Goal: Task Accomplishment & Management: Complete application form

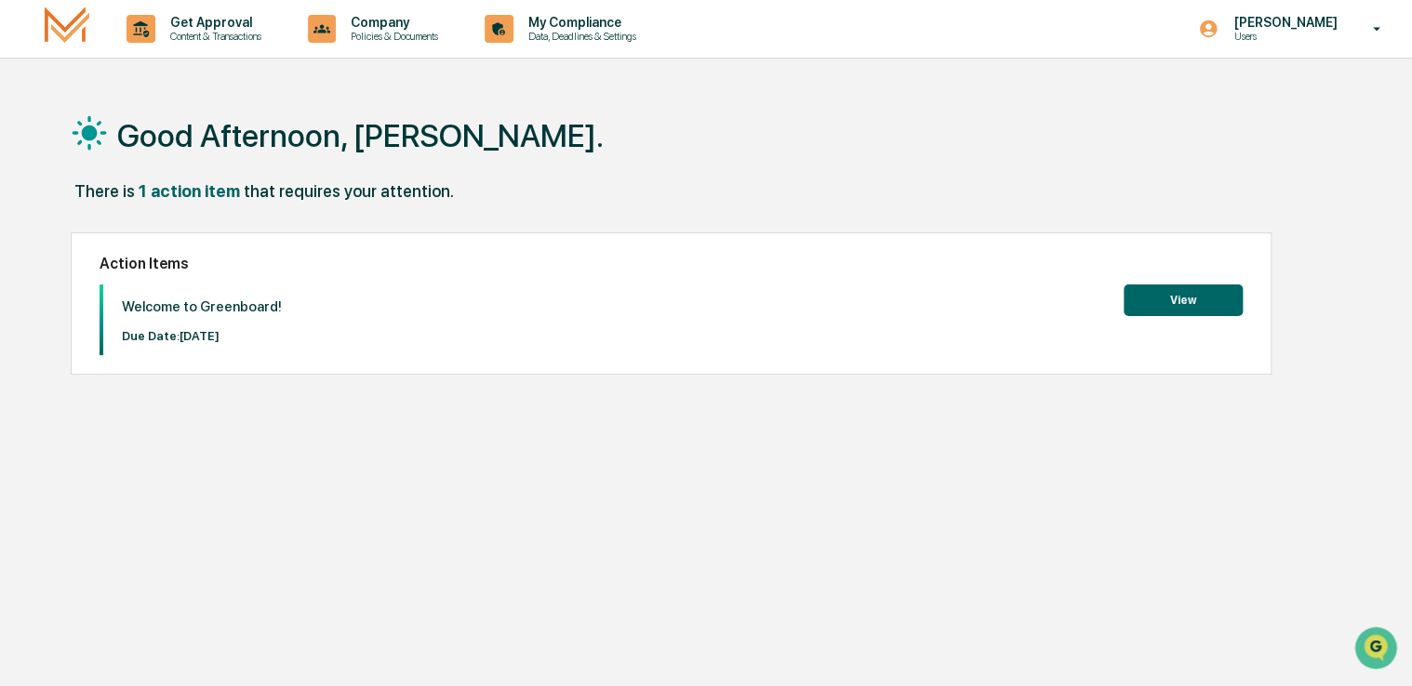
click at [1170, 303] on button "View" at bounding box center [1183, 301] width 119 height 32
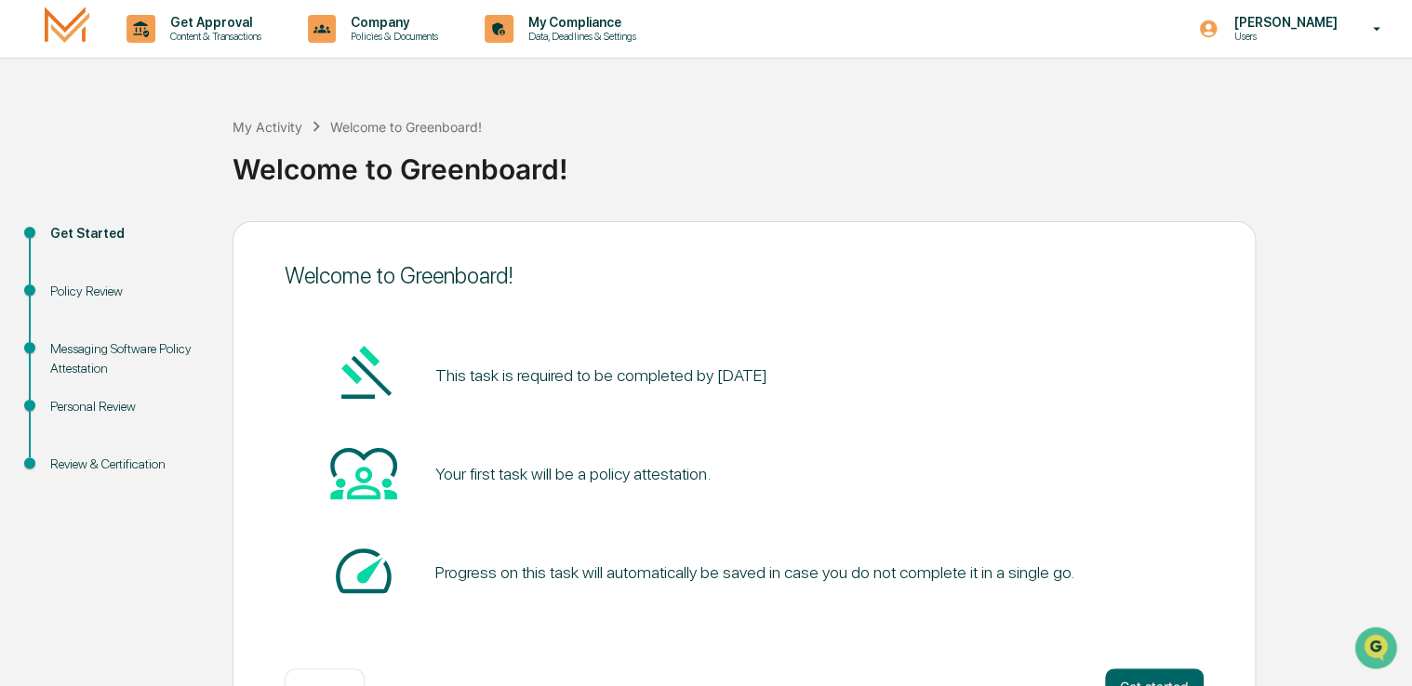
scroll to position [61, 0]
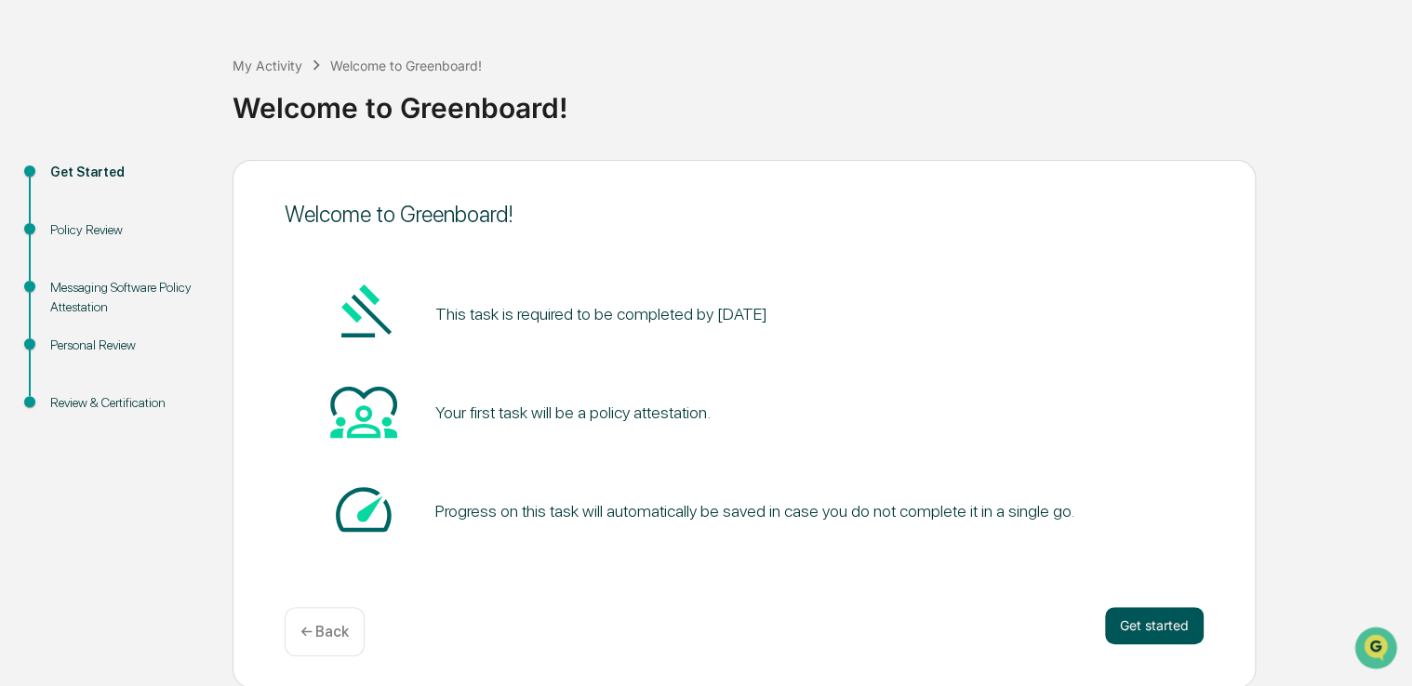
click at [1145, 641] on button "Get started" at bounding box center [1154, 625] width 99 height 37
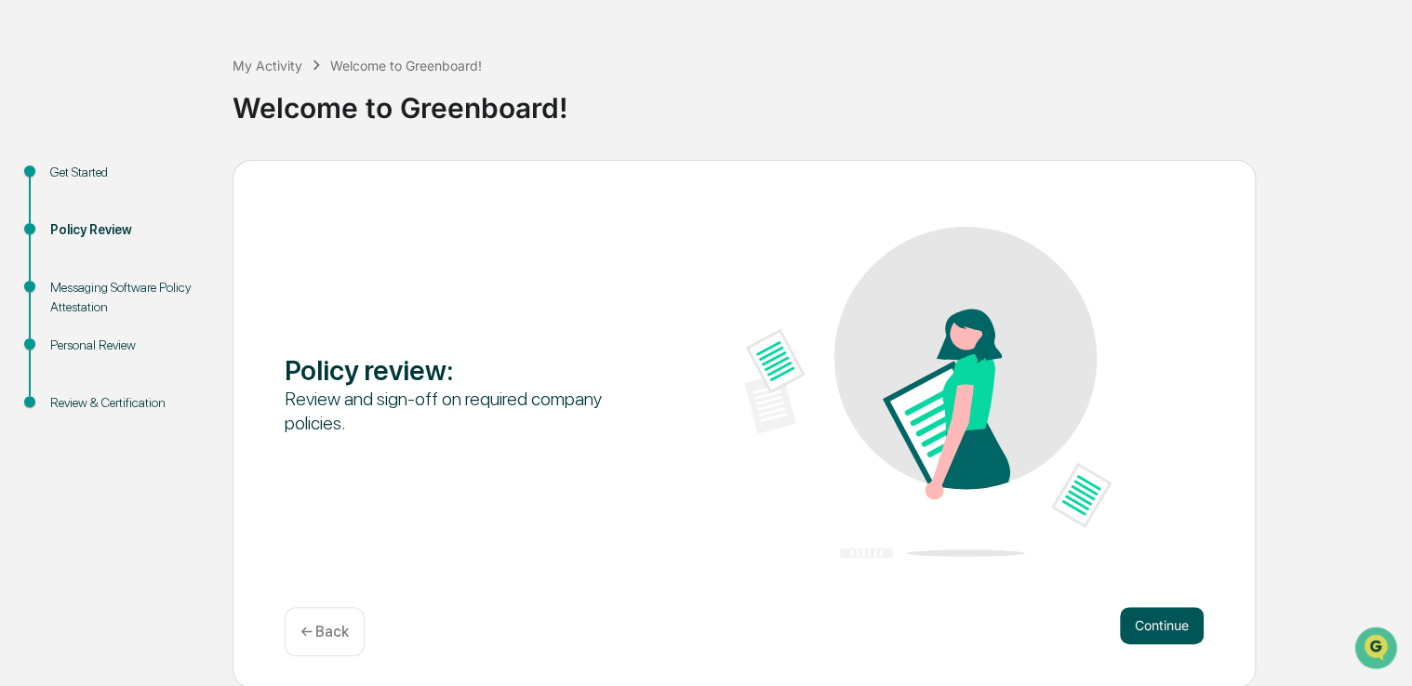
click at [1151, 632] on button "Continue" at bounding box center [1162, 625] width 84 height 37
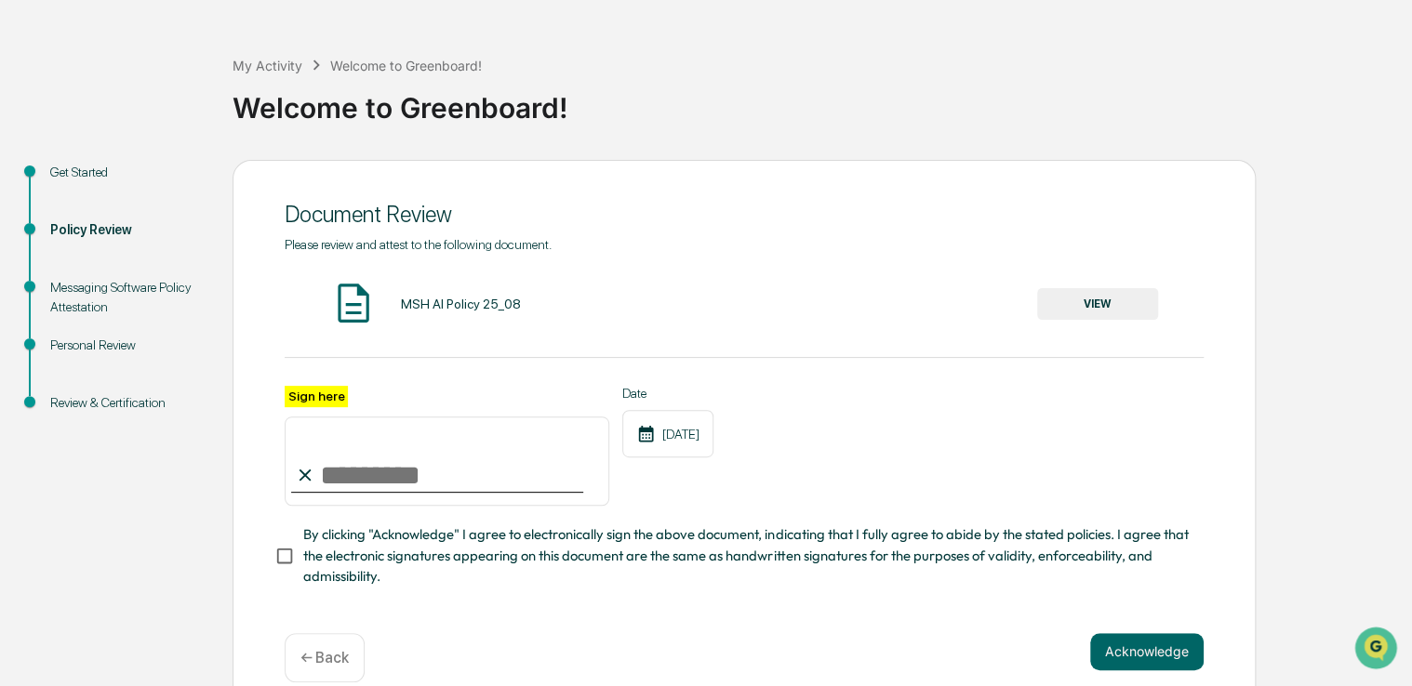
click at [362, 469] on input "Sign here" at bounding box center [447, 461] width 325 height 89
type input "**********"
click at [1168, 652] on button "Acknowledge" at bounding box center [1146, 651] width 113 height 37
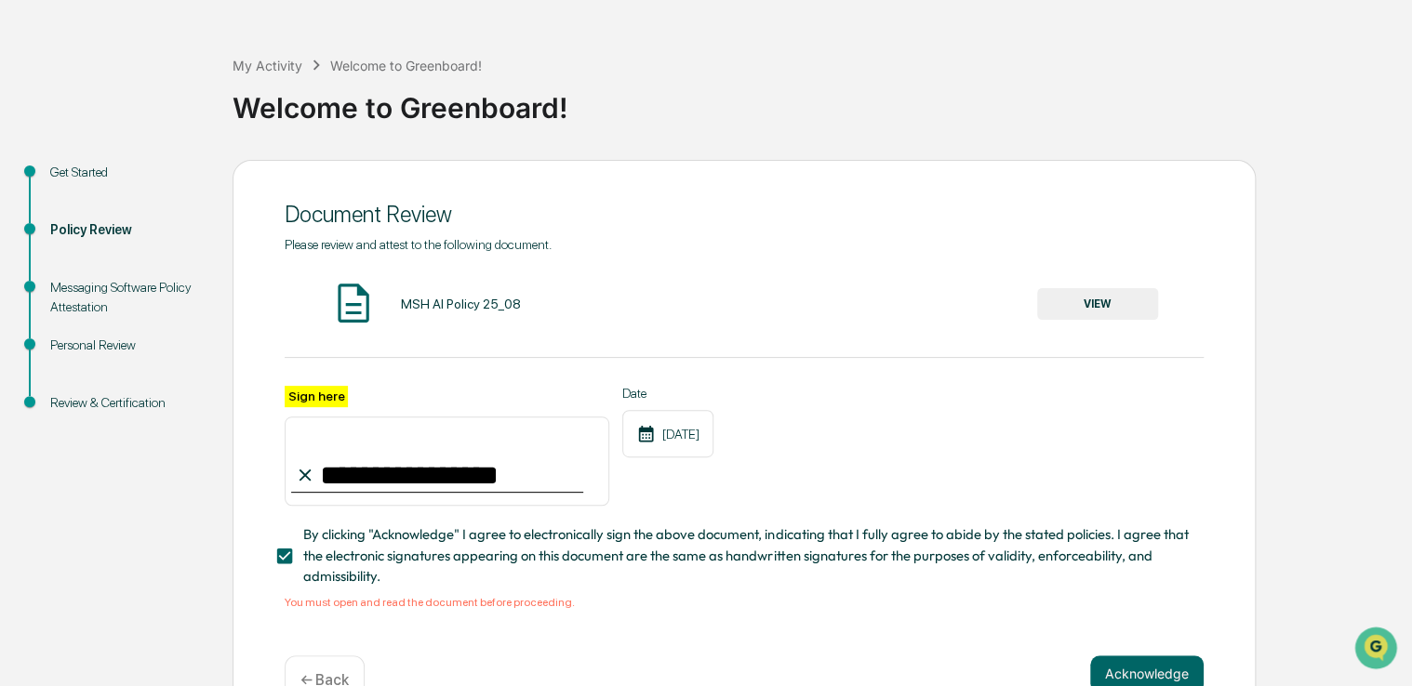
click at [398, 299] on div "MSH AI Policy 25_08 VIEW" at bounding box center [744, 304] width 919 height 49
click at [1072, 305] on button "VIEW" at bounding box center [1097, 304] width 121 height 32
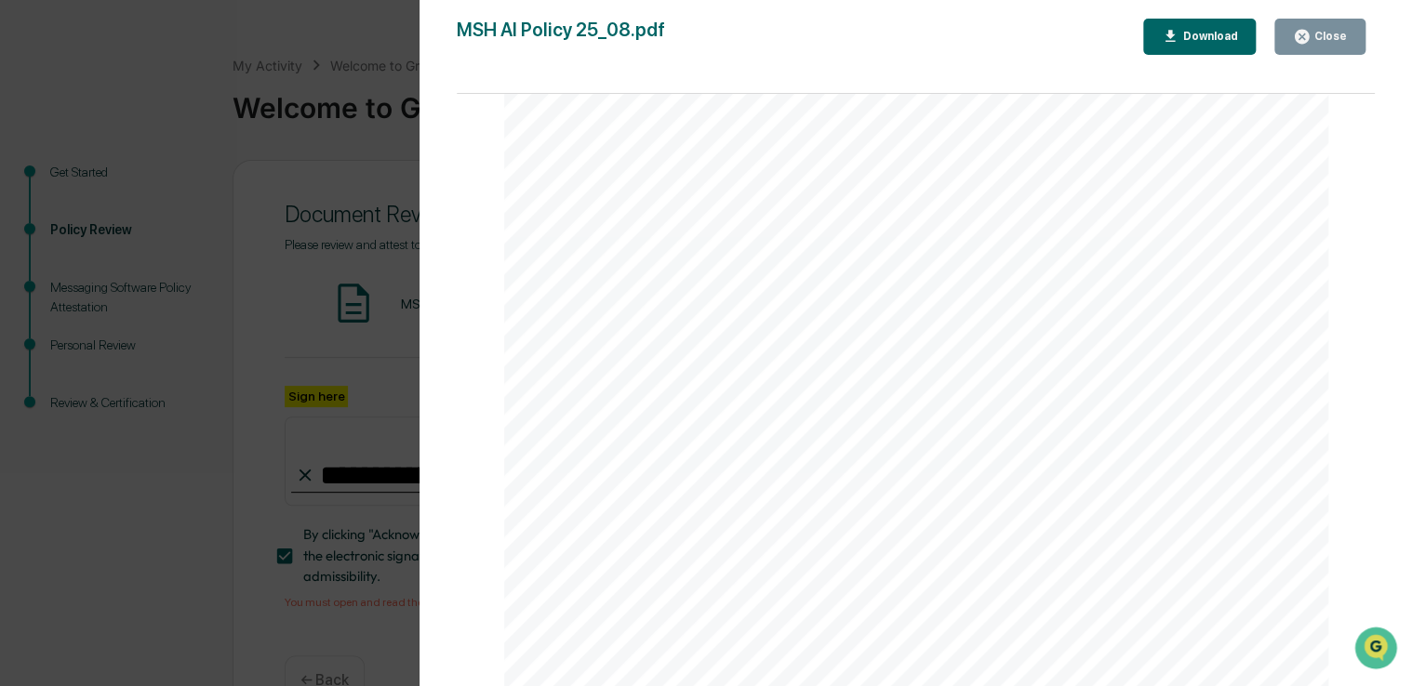
scroll to position [2775, 0]
click at [1337, 36] on div "Close" at bounding box center [1328, 36] width 36 height 13
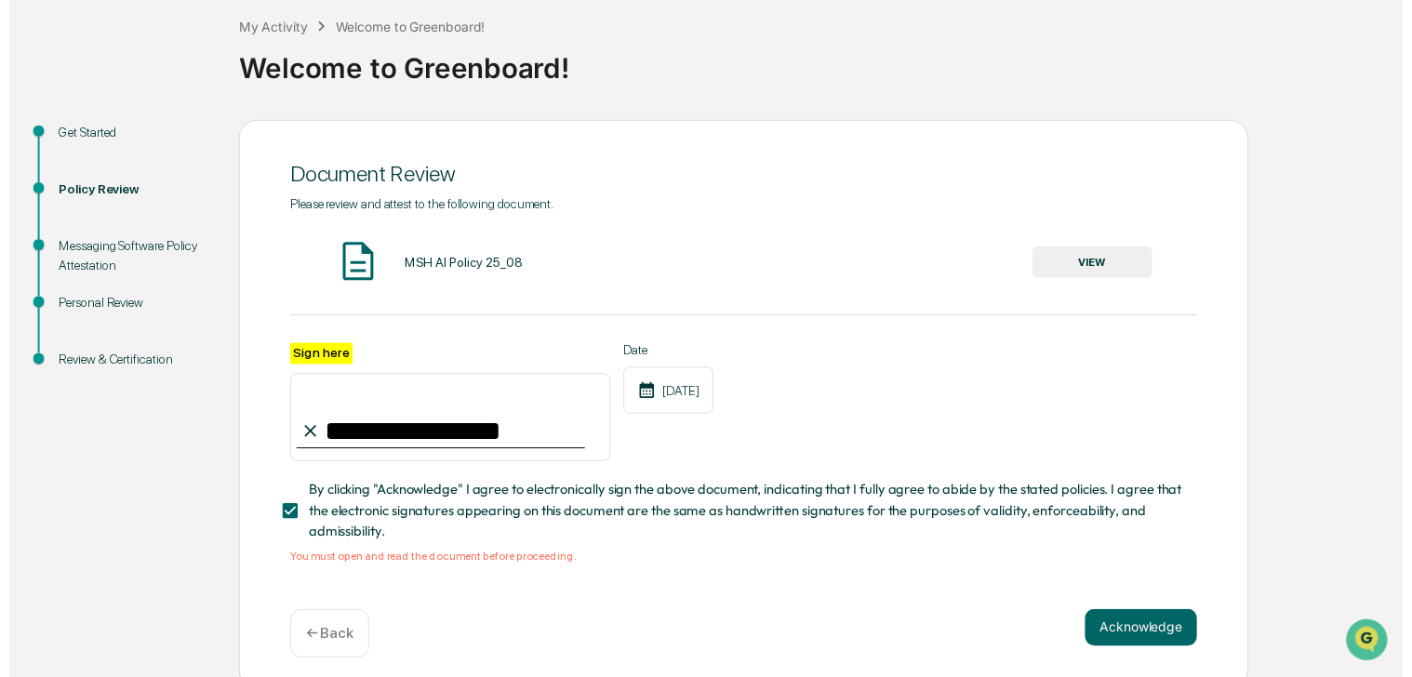
scroll to position [117, 0]
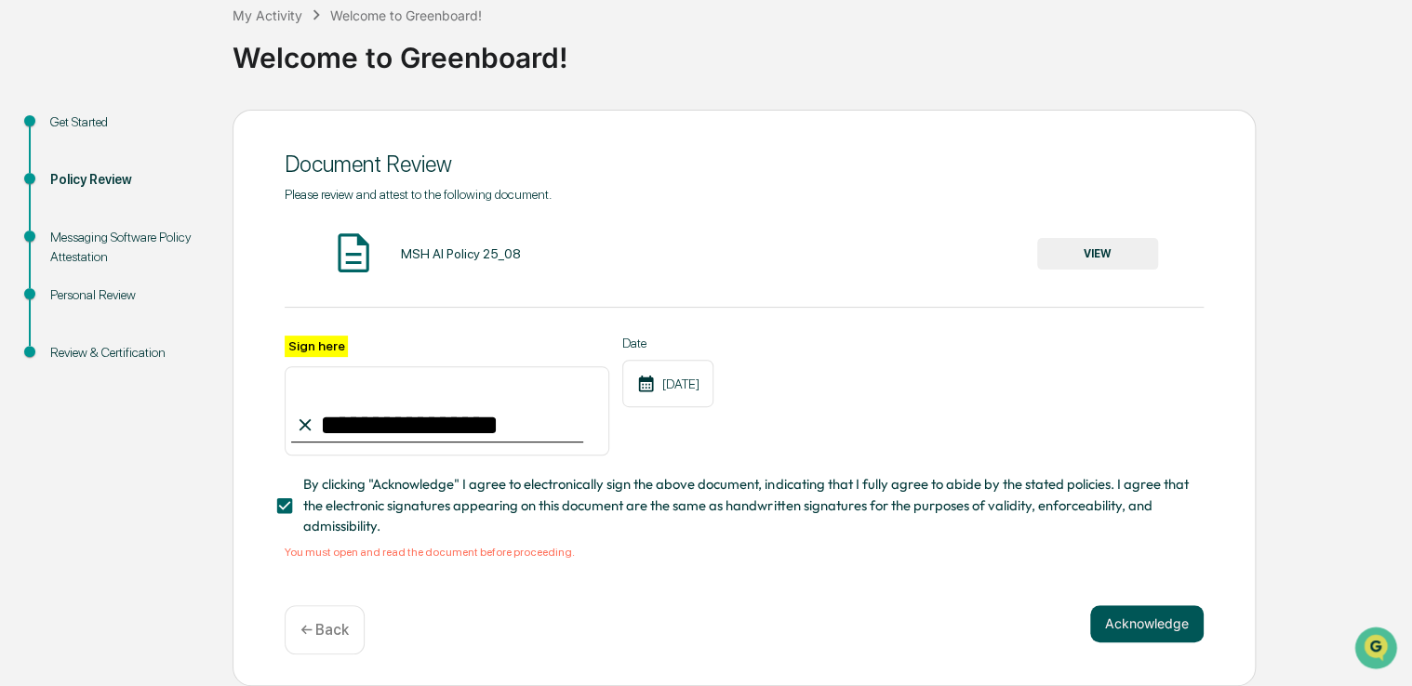
click at [1151, 620] on button "Acknowledge" at bounding box center [1146, 623] width 113 height 37
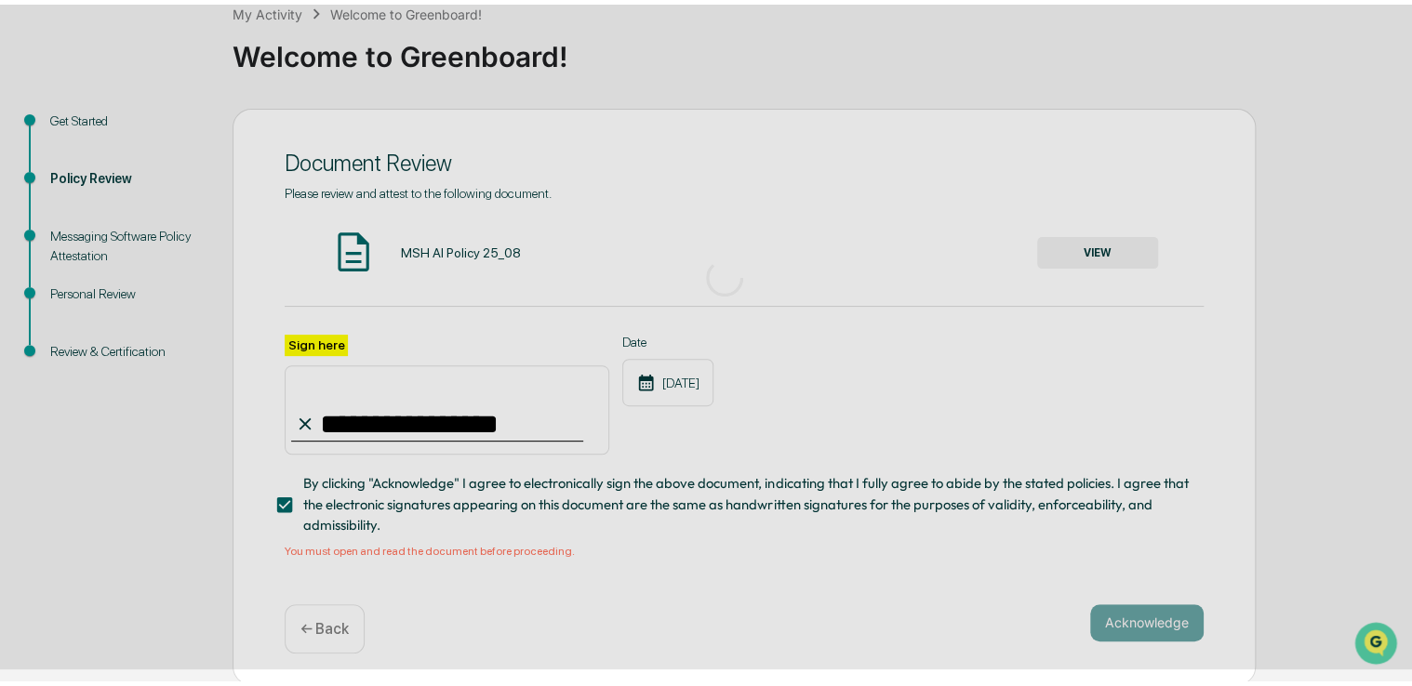
scroll to position [61, 0]
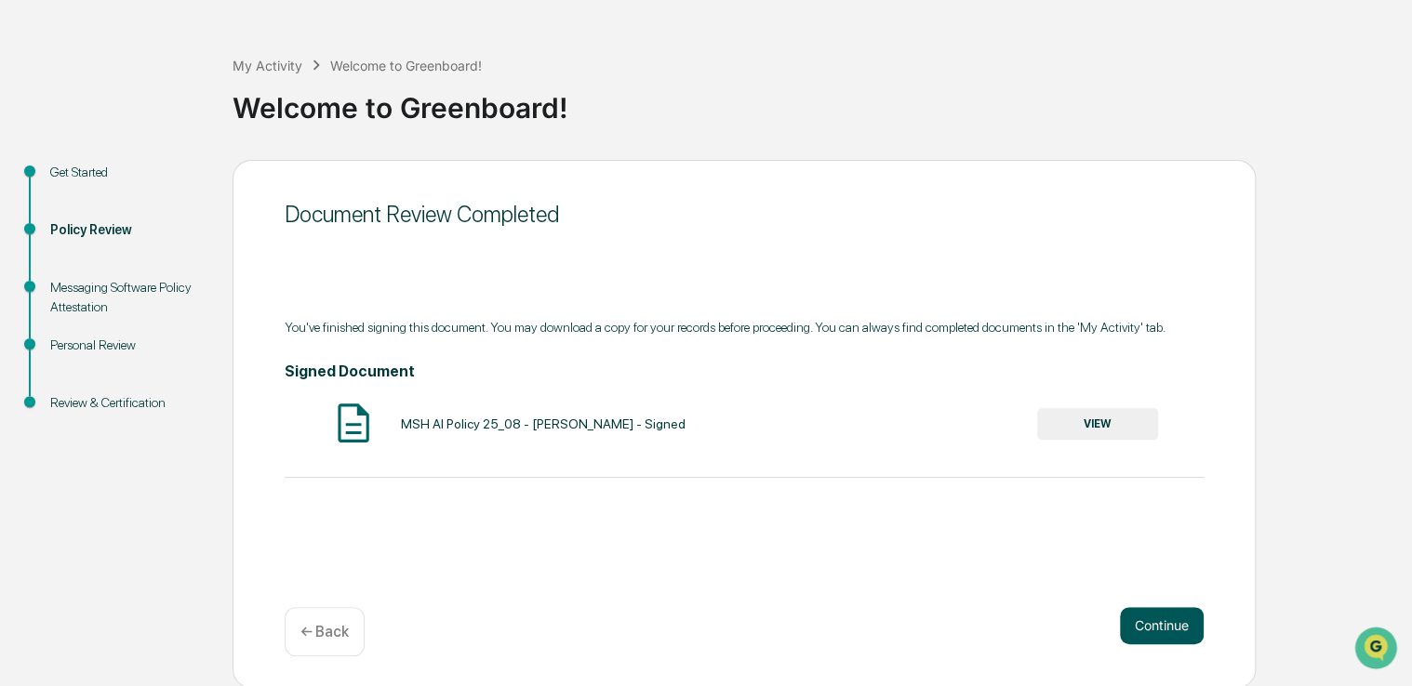
click at [1151, 620] on button "Continue" at bounding box center [1162, 625] width 84 height 37
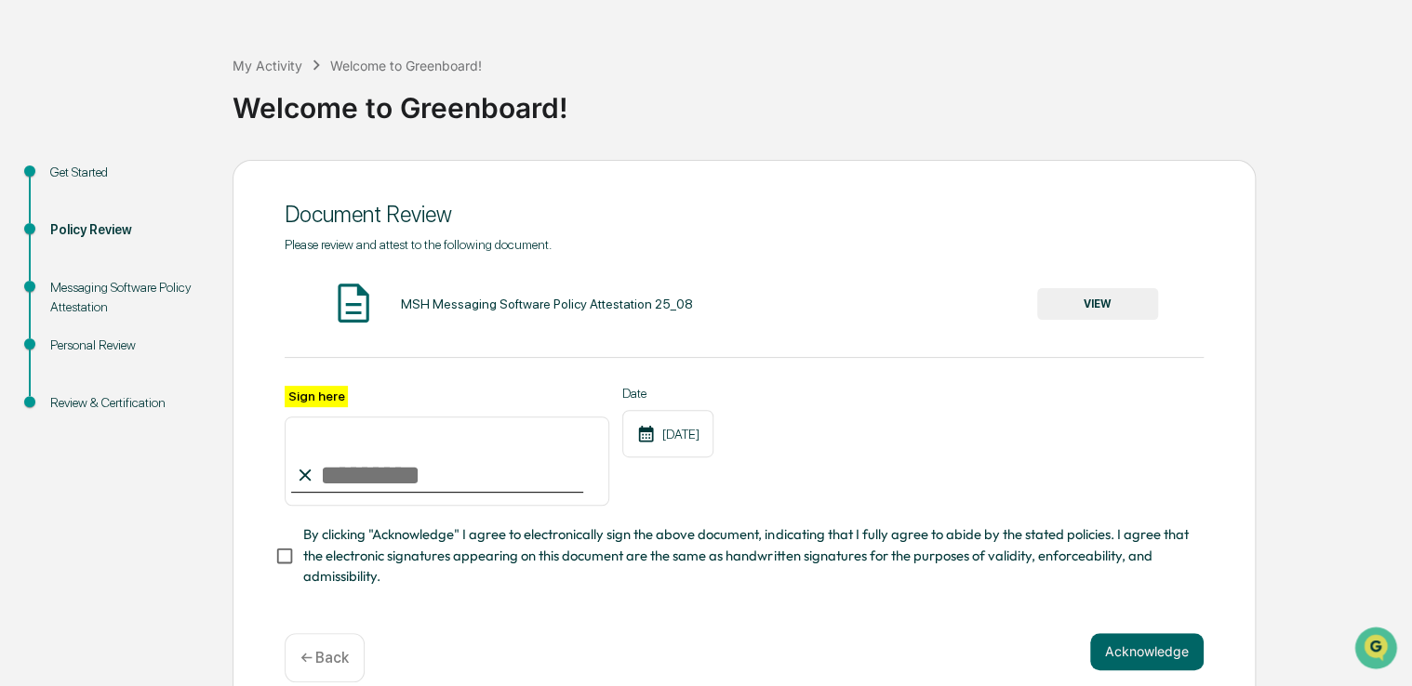
click at [1106, 296] on button "VIEW" at bounding box center [1097, 304] width 121 height 32
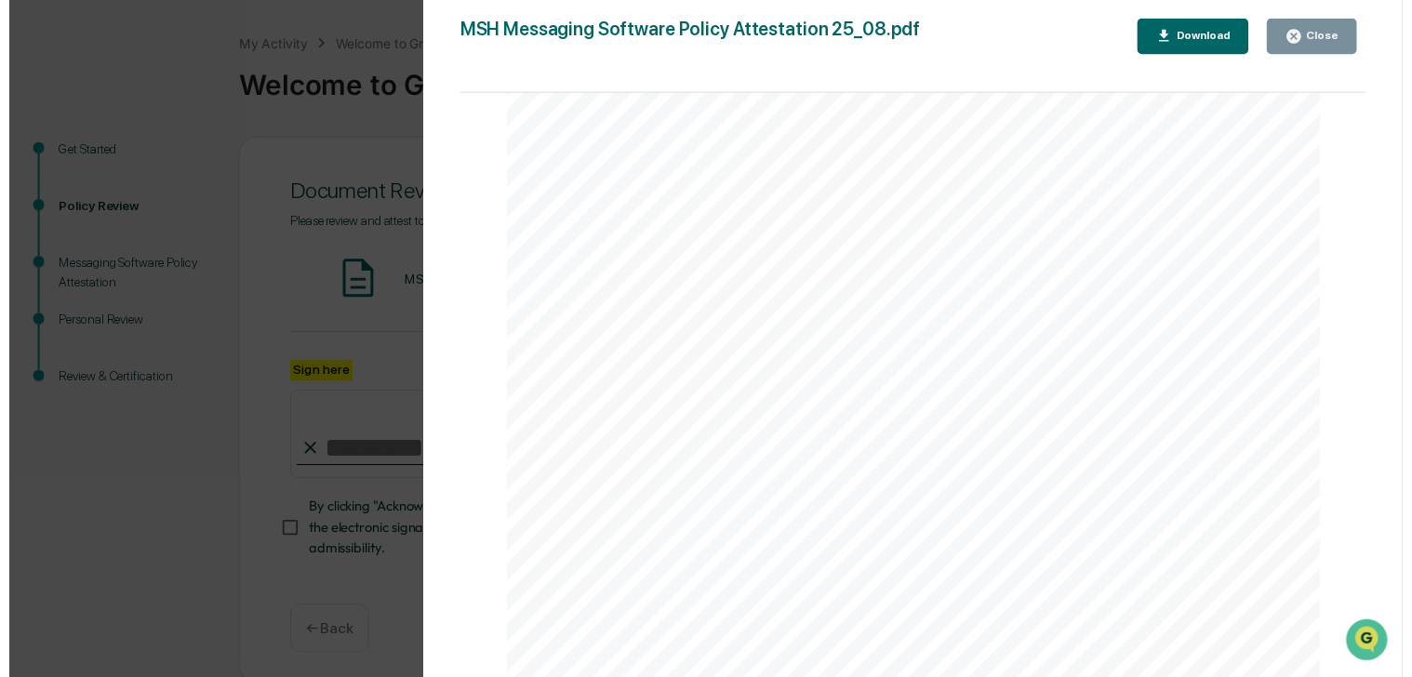
scroll to position [95, 0]
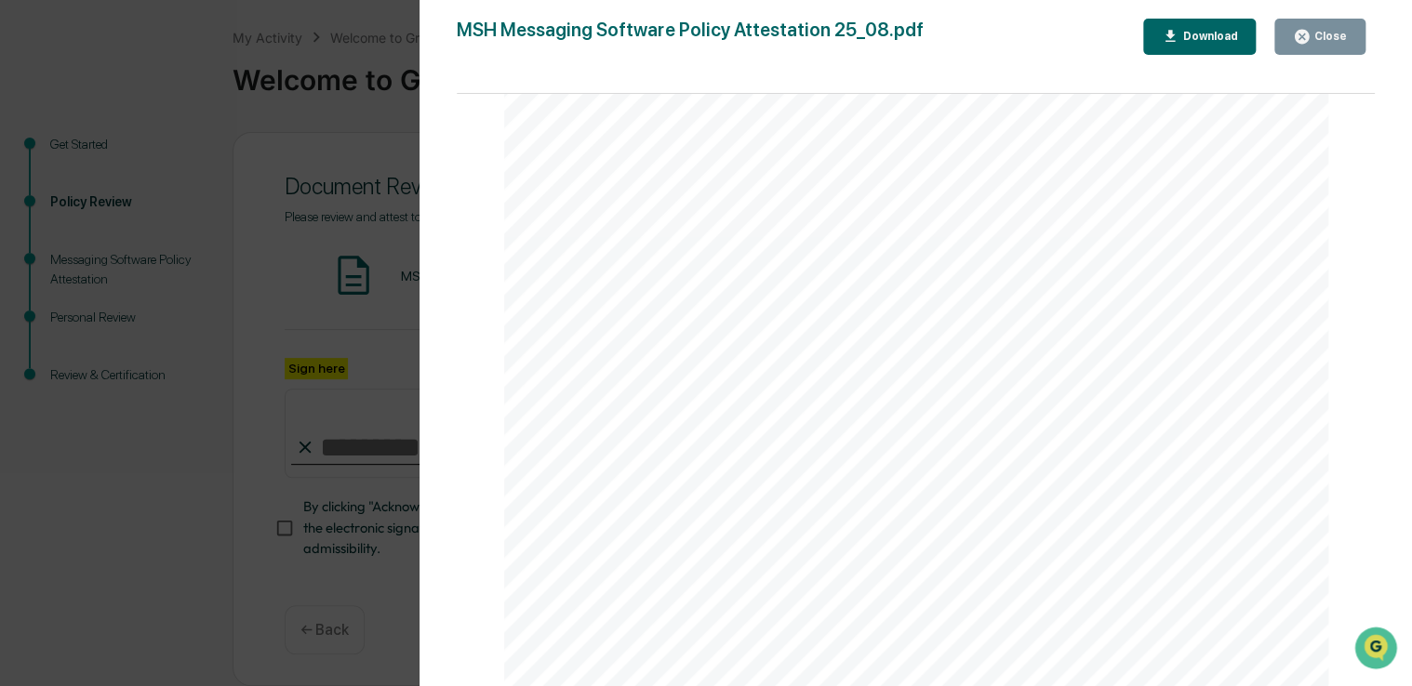
click at [1328, 52] on button "Close" at bounding box center [1319, 37] width 91 height 36
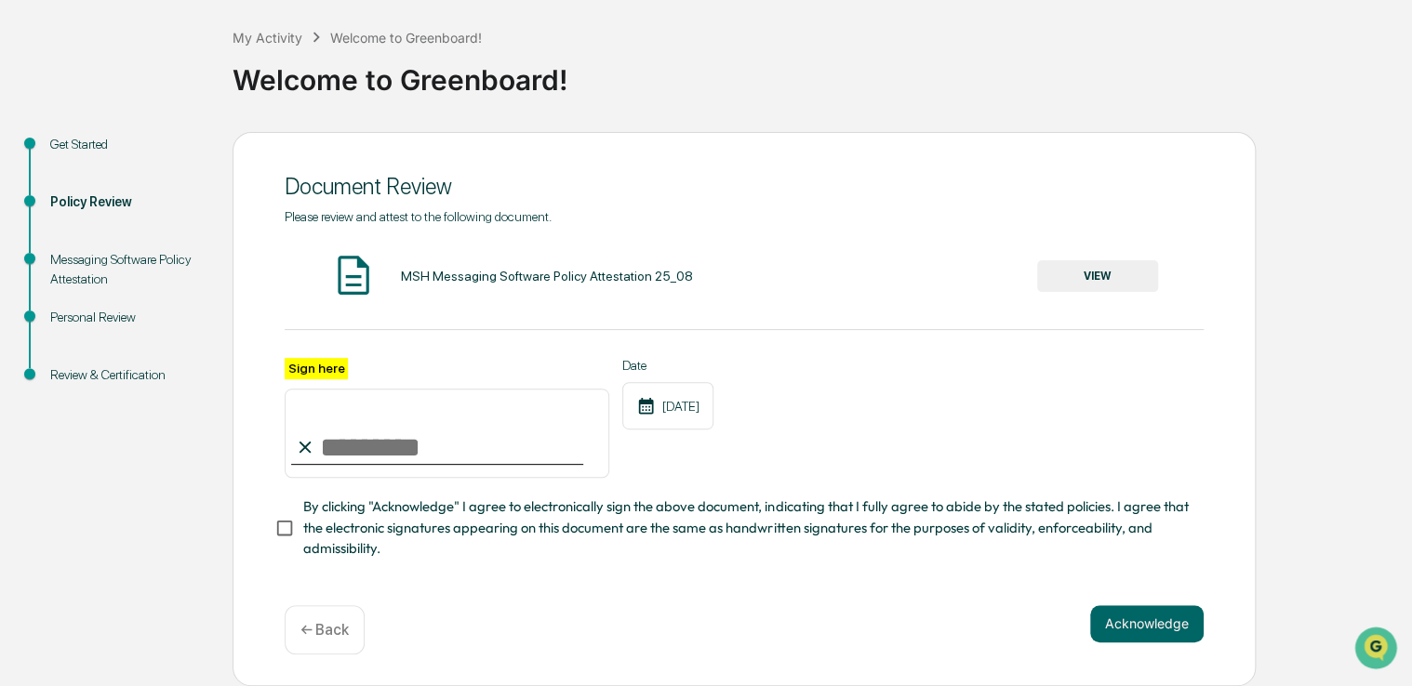
click at [472, 447] on input "Sign here" at bounding box center [447, 433] width 325 height 89
type input "**********"
click at [1144, 628] on button "Acknowledge" at bounding box center [1146, 623] width 113 height 37
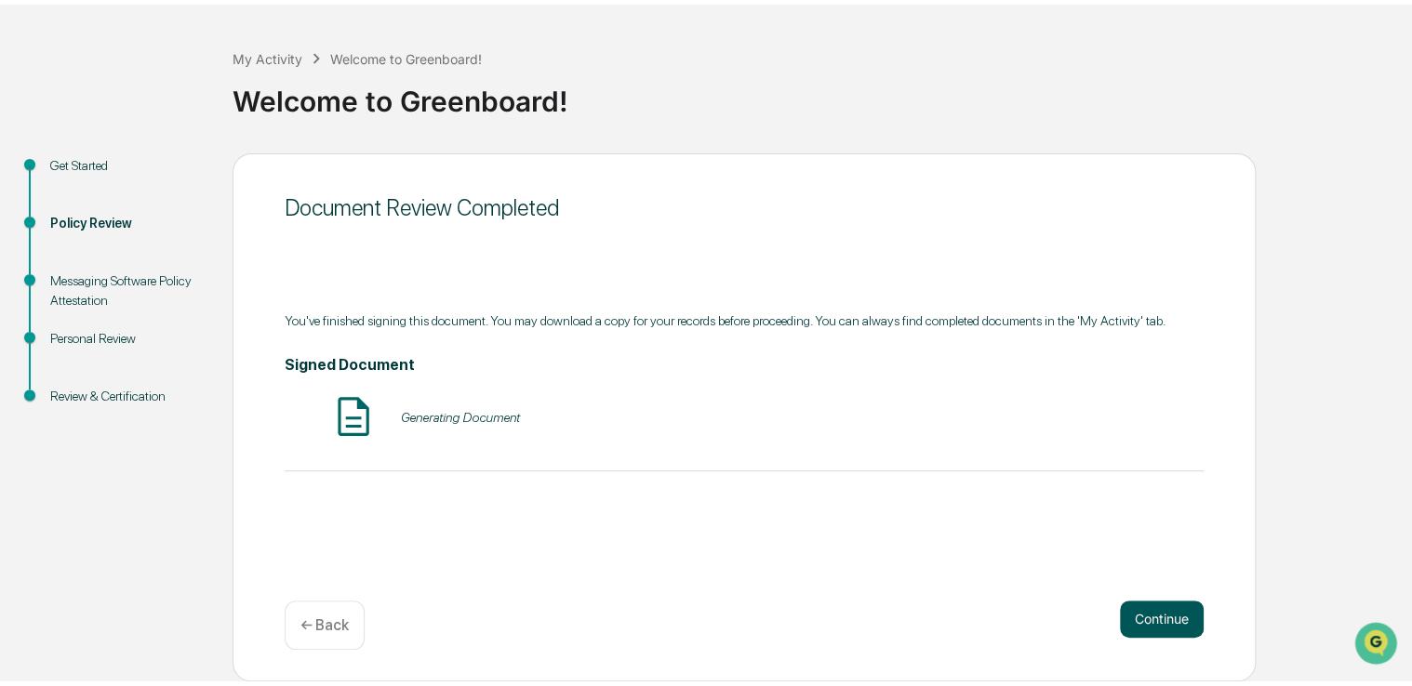
scroll to position [61, 0]
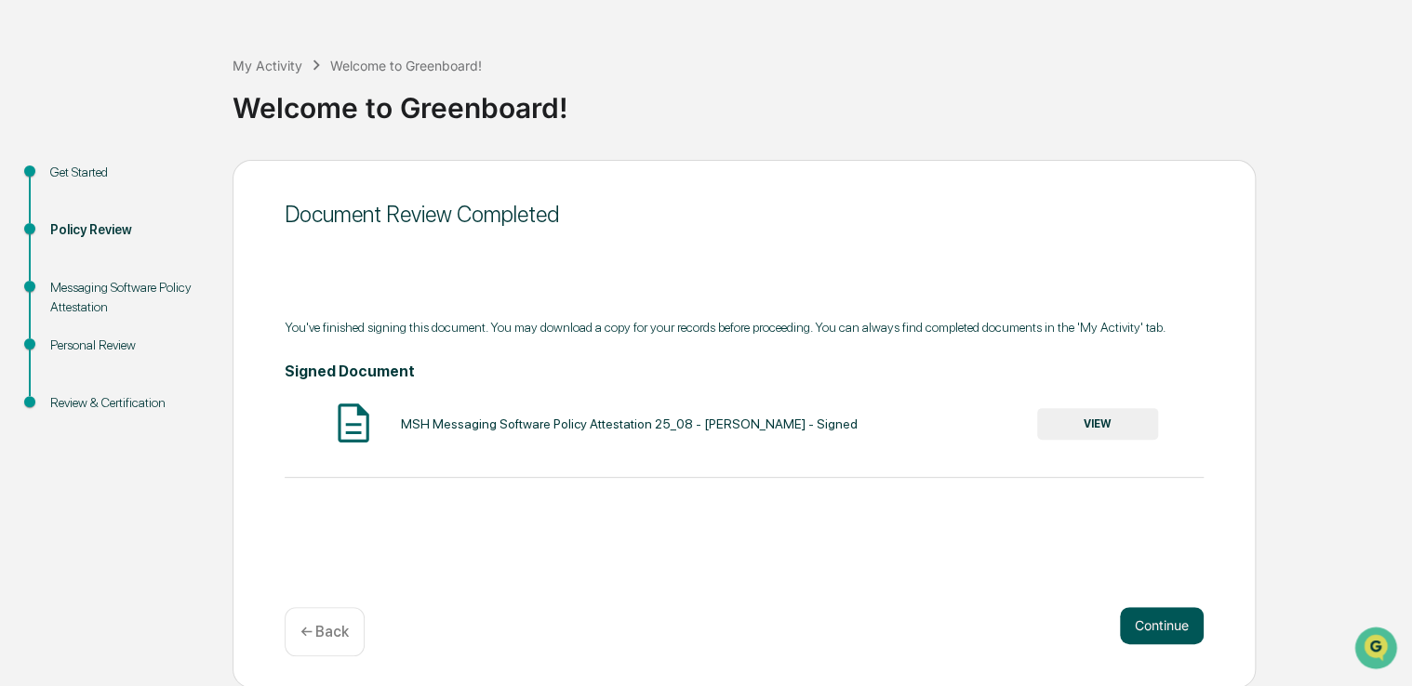
click at [1163, 622] on button "Continue" at bounding box center [1162, 625] width 84 height 37
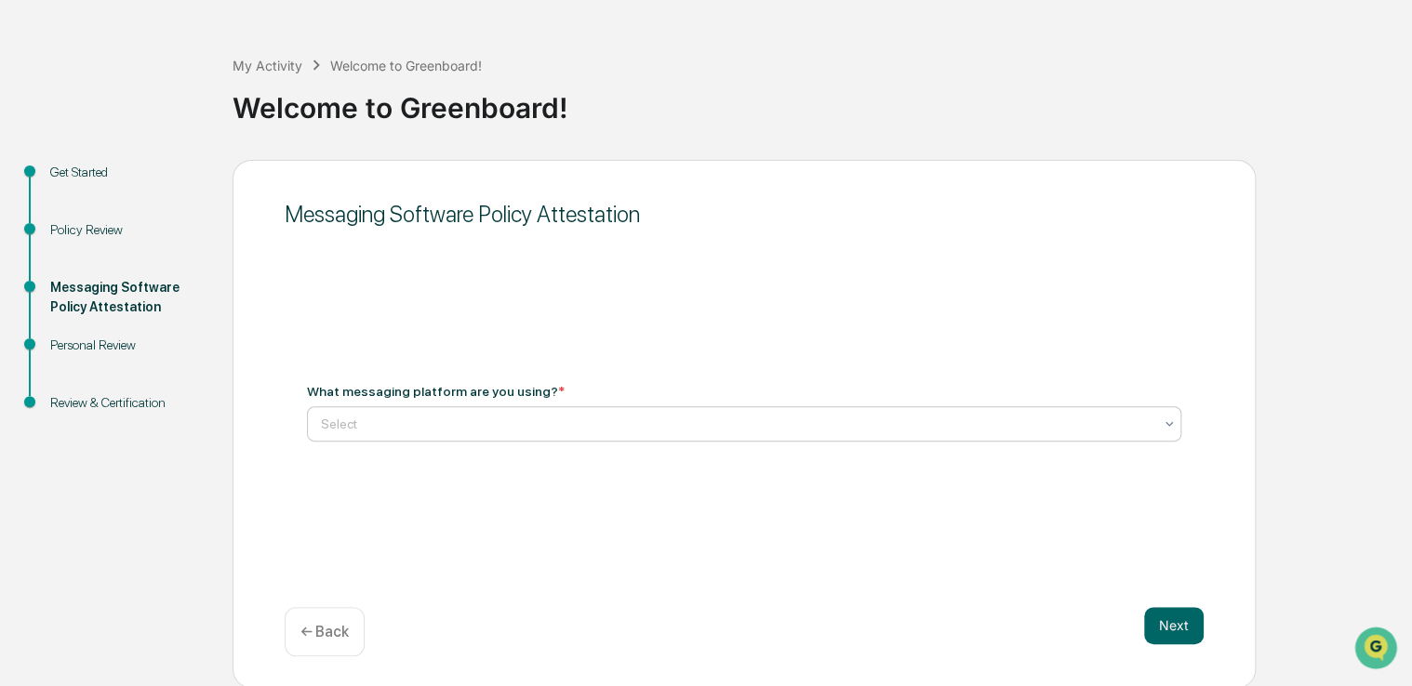
click at [1127, 434] on div "Select" at bounding box center [737, 424] width 850 height 26
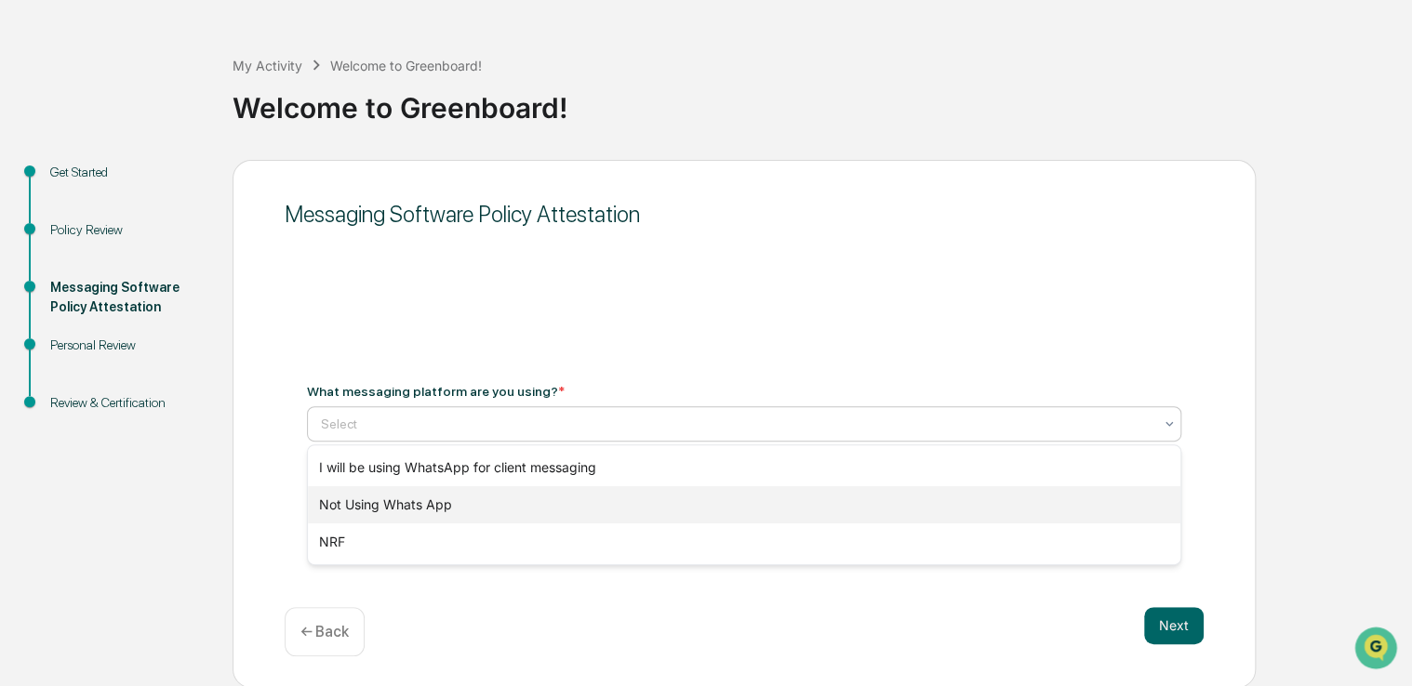
click at [562, 520] on div "Not Using Whats App" at bounding box center [744, 504] width 872 height 37
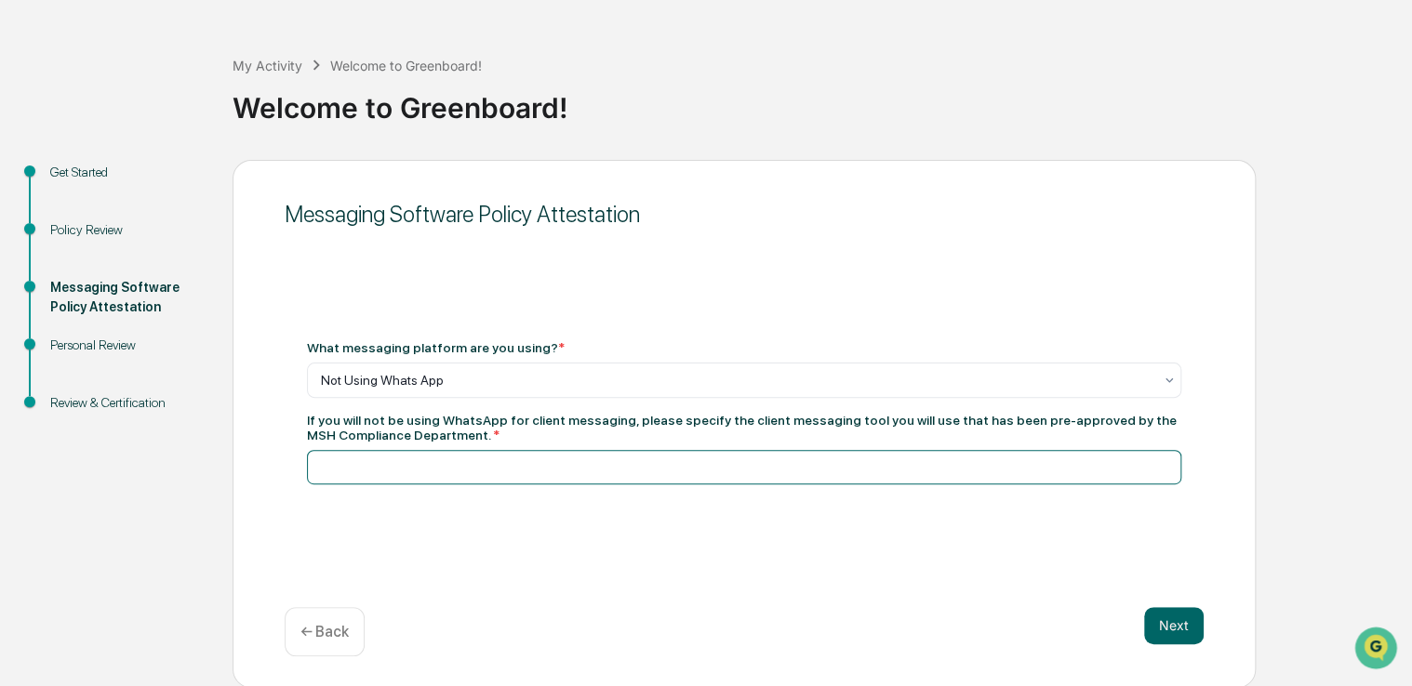
click at [551, 468] on input at bounding box center [744, 467] width 874 height 34
type input "**********"
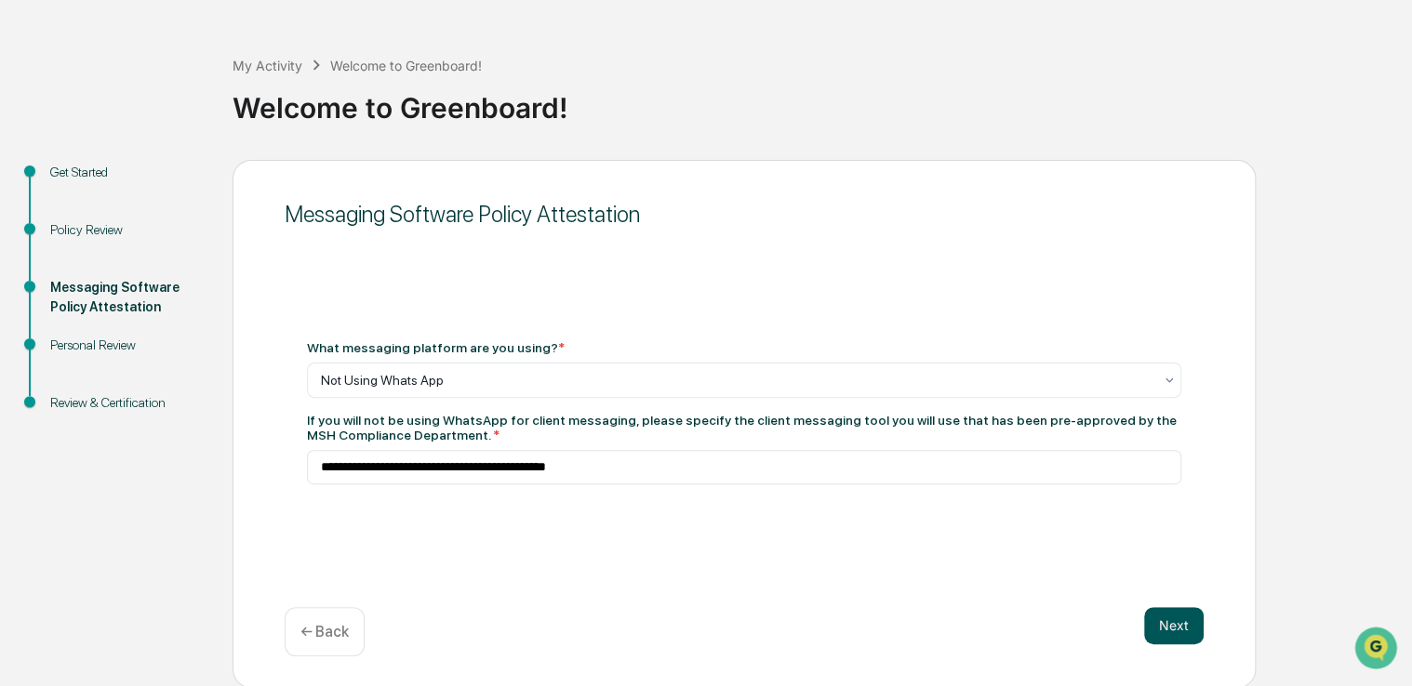
click at [1186, 633] on button "Next" at bounding box center [1174, 625] width 60 height 37
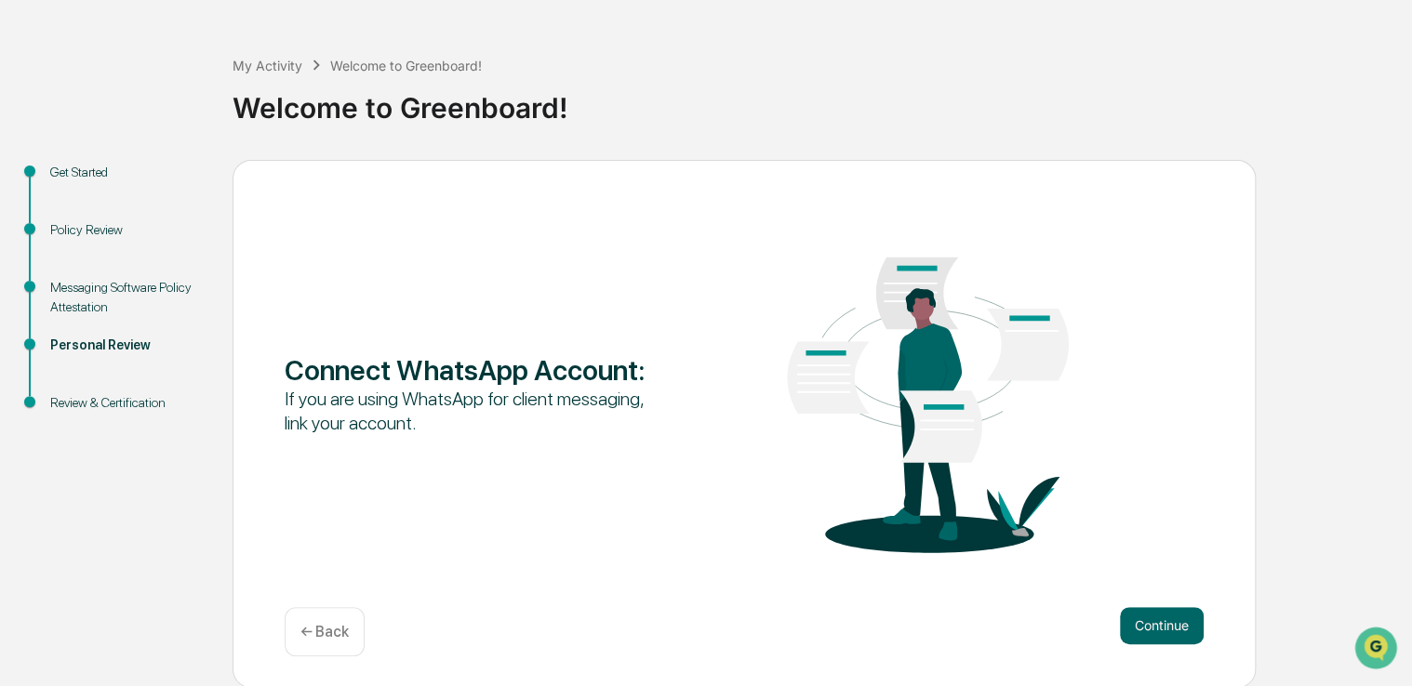
click at [350, 615] on div "← Back" at bounding box center [325, 631] width 80 height 49
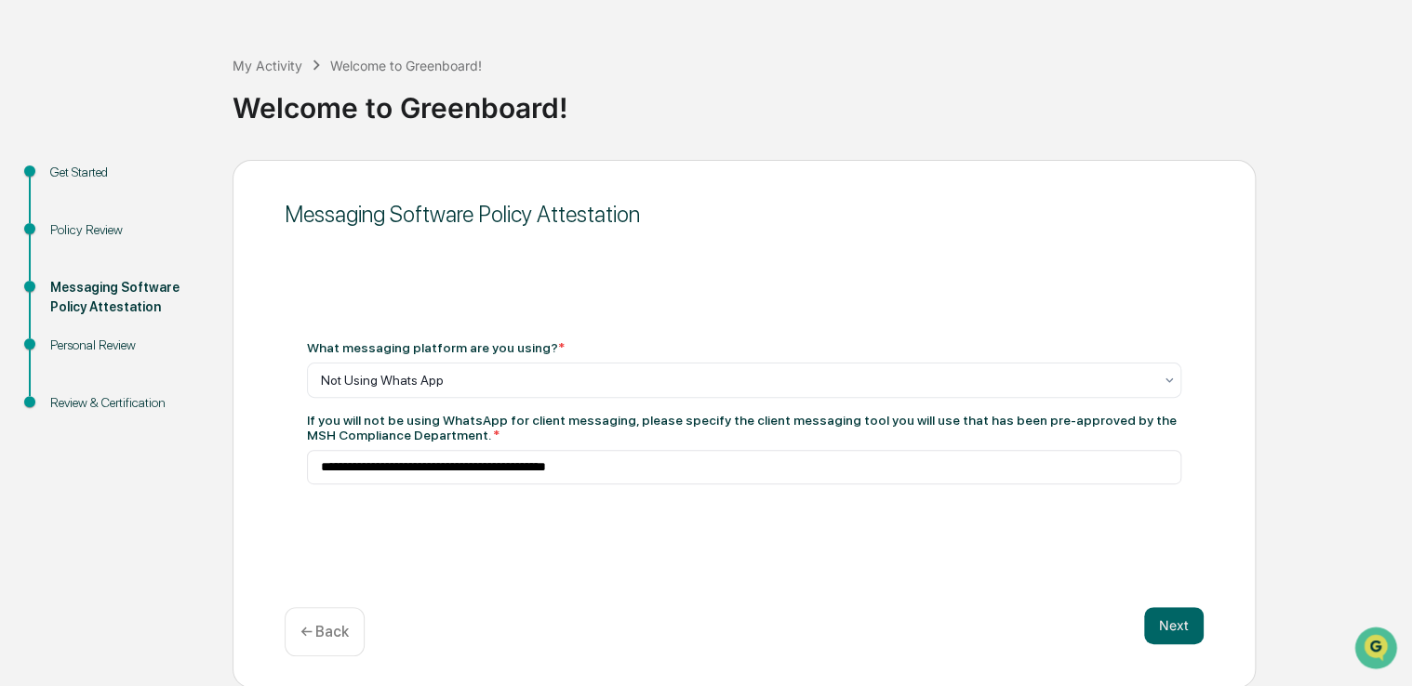
click at [350, 615] on div "← Back" at bounding box center [325, 631] width 80 height 49
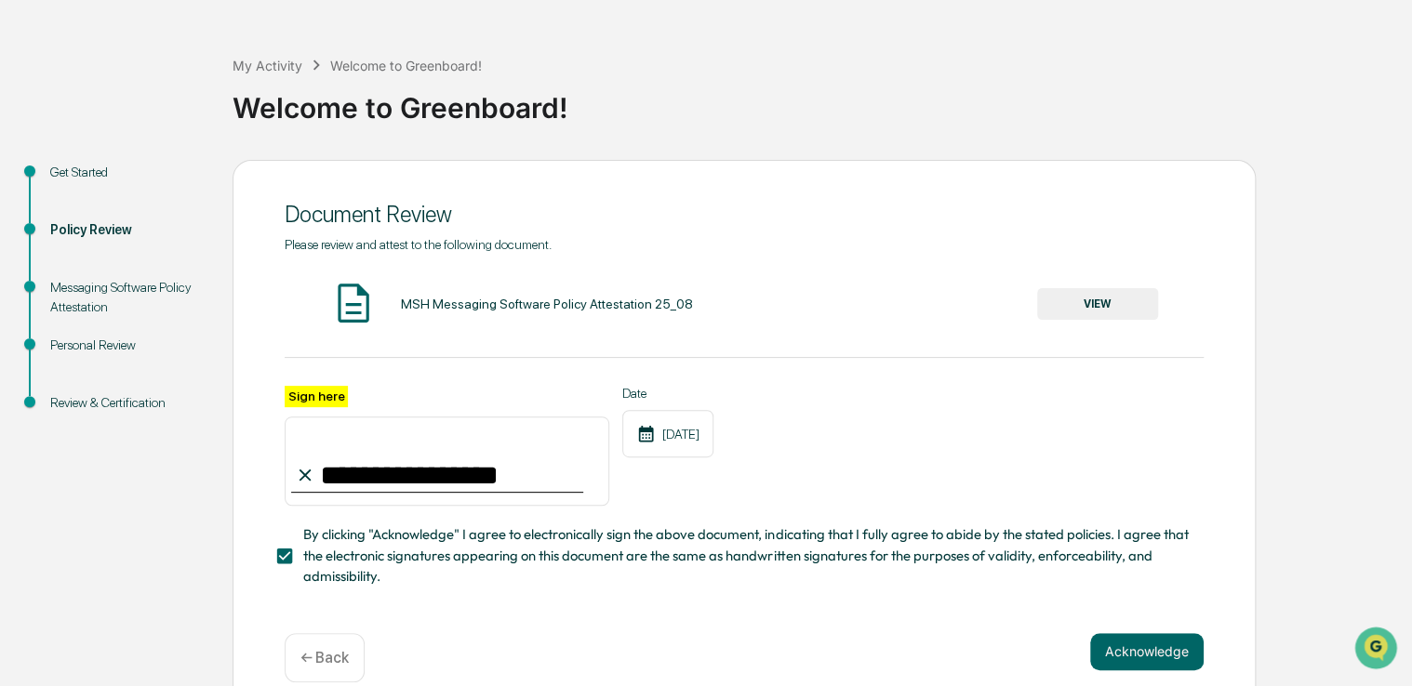
click at [57, 409] on div "Review & Certification" at bounding box center [126, 403] width 153 height 20
click at [80, 349] on div "Personal Review" at bounding box center [126, 346] width 153 height 20
click at [1143, 645] on button "Acknowledge" at bounding box center [1146, 651] width 113 height 37
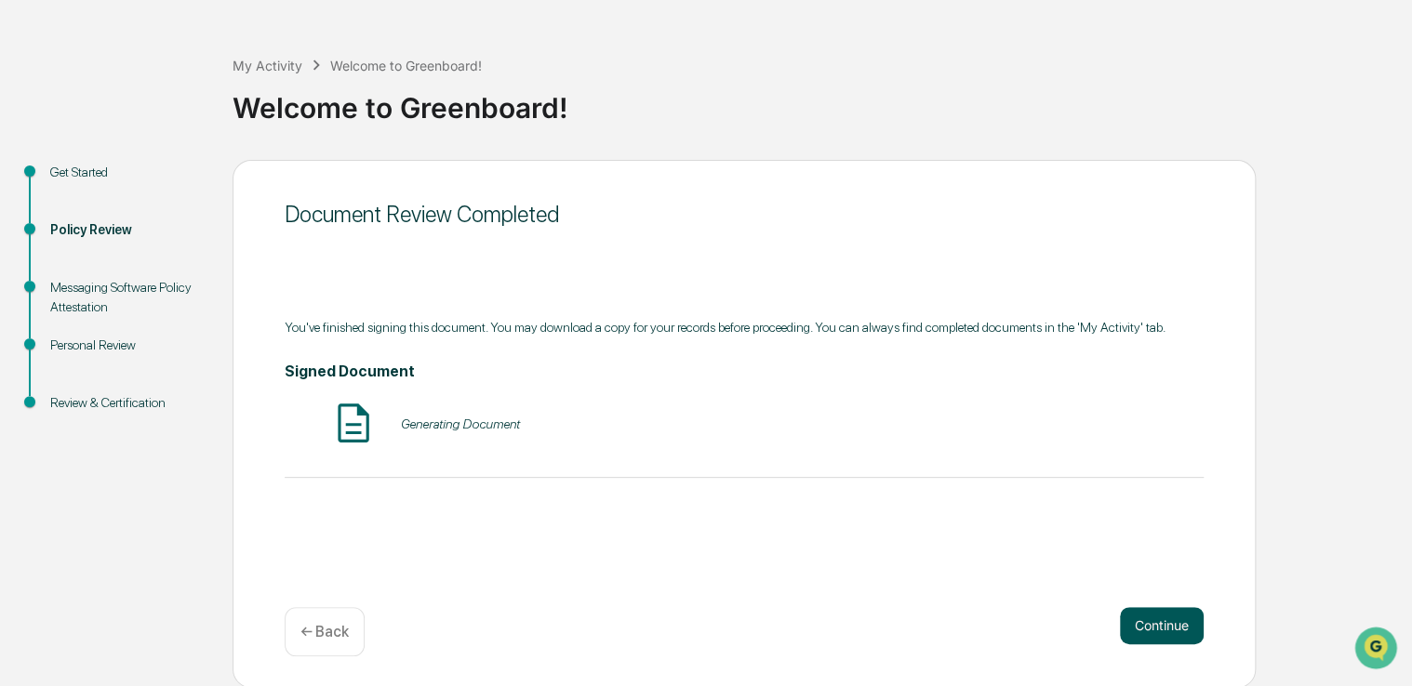
click at [1144, 628] on button "Continue" at bounding box center [1162, 625] width 84 height 37
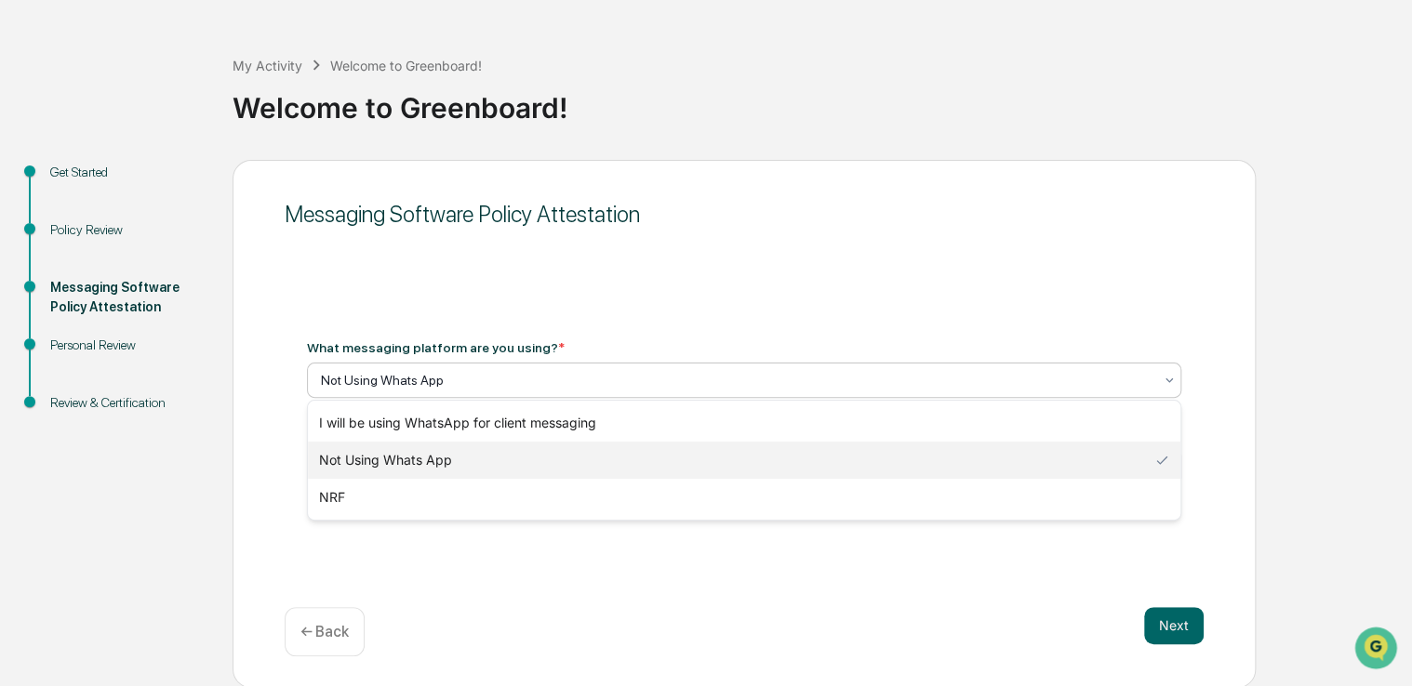
click at [478, 363] on div "Not Using Whats App" at bounding box center [744, 380] width 874 height 35
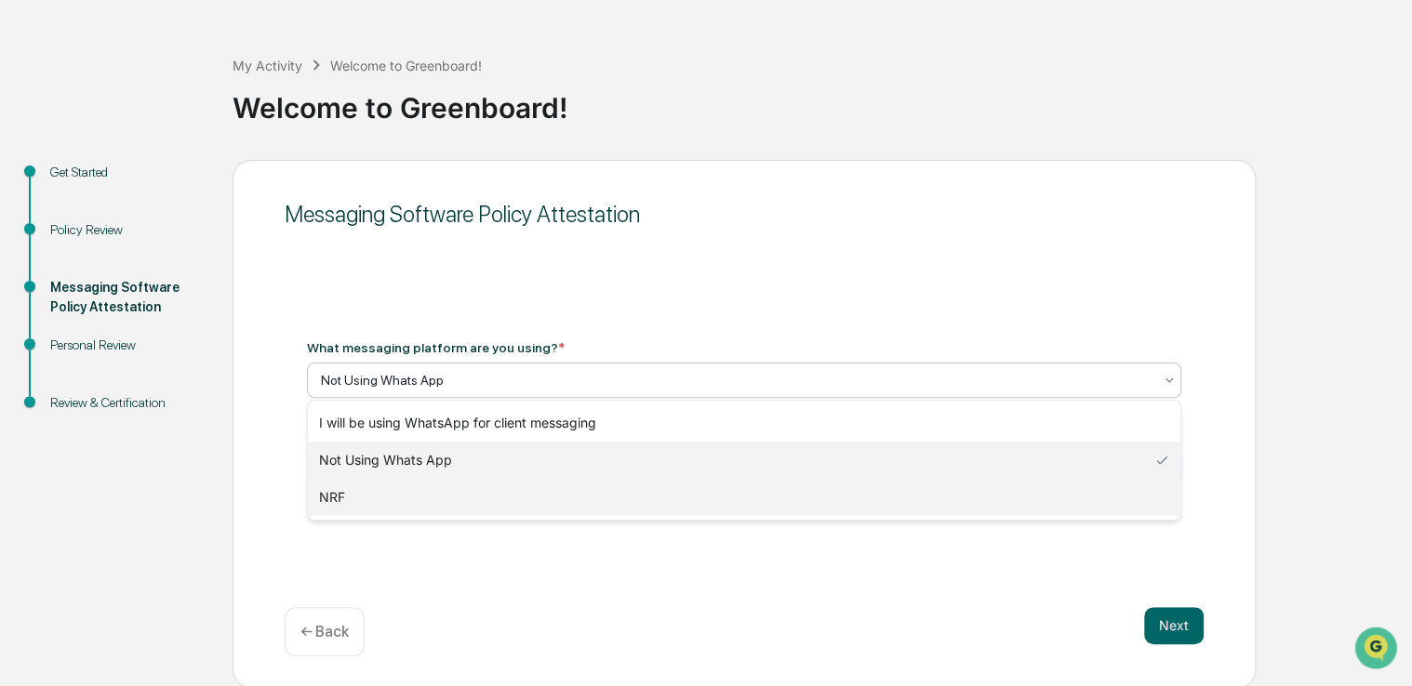
click at [417, 493] on div "NRF" at bounding box center [744, 497] width 872 height 37
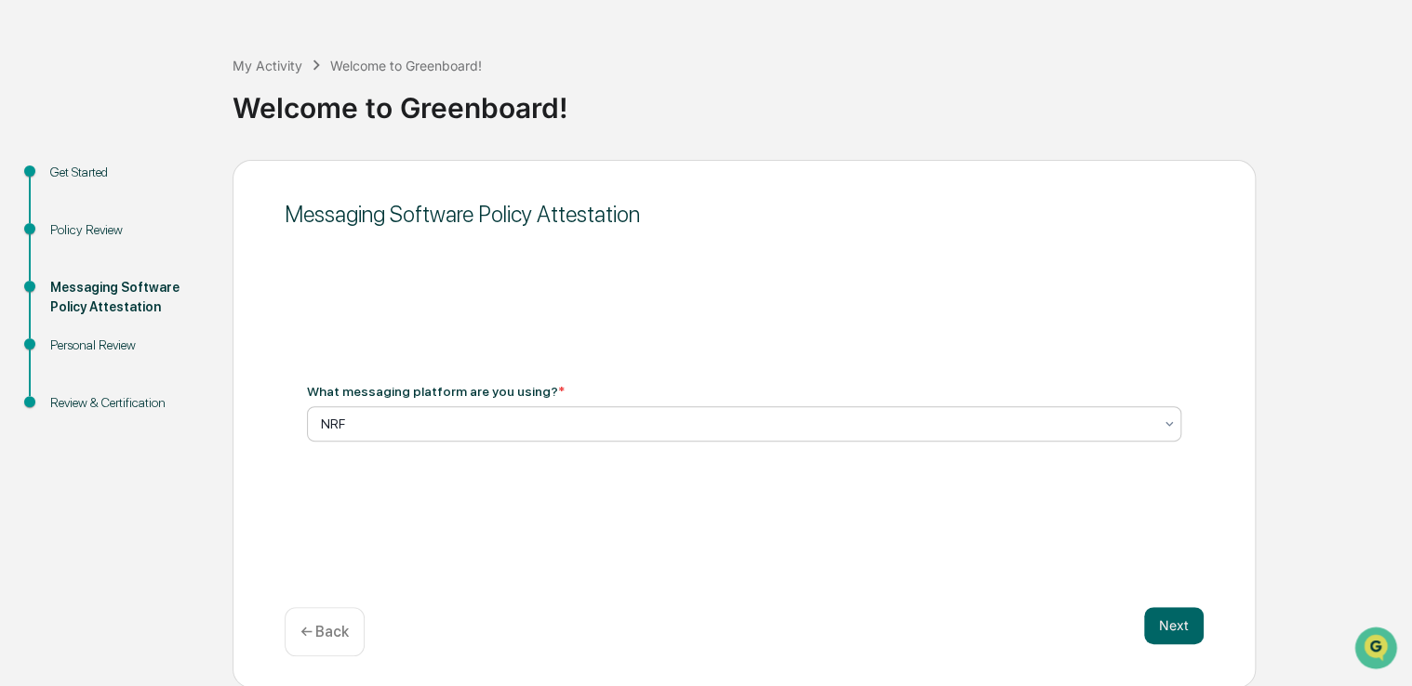
click at [423, 422] on div at bounding box center [736, 424] width 831 height 19
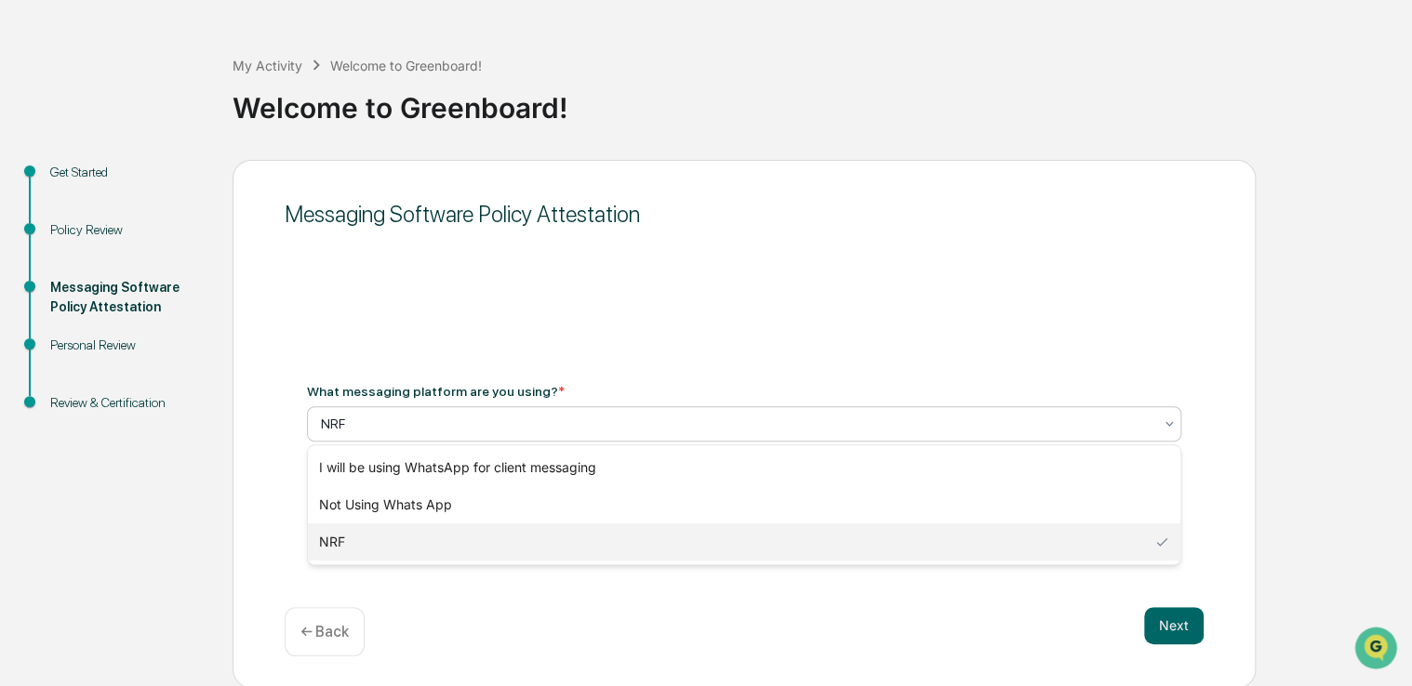
click at [423, 422] on div at bounding box center [736, 424] width 831 height 19
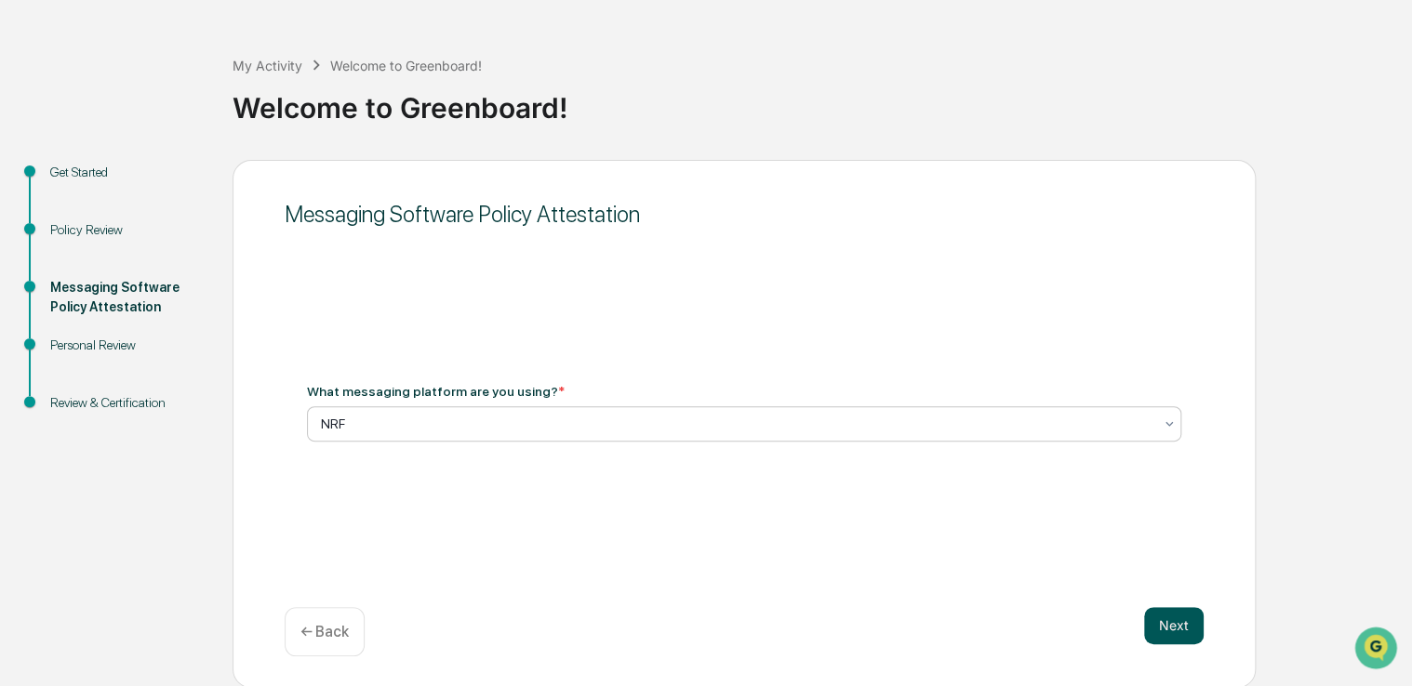
click at [1172, 615] on button "Next" at bounding box center [1174, 625] width 60 height 37
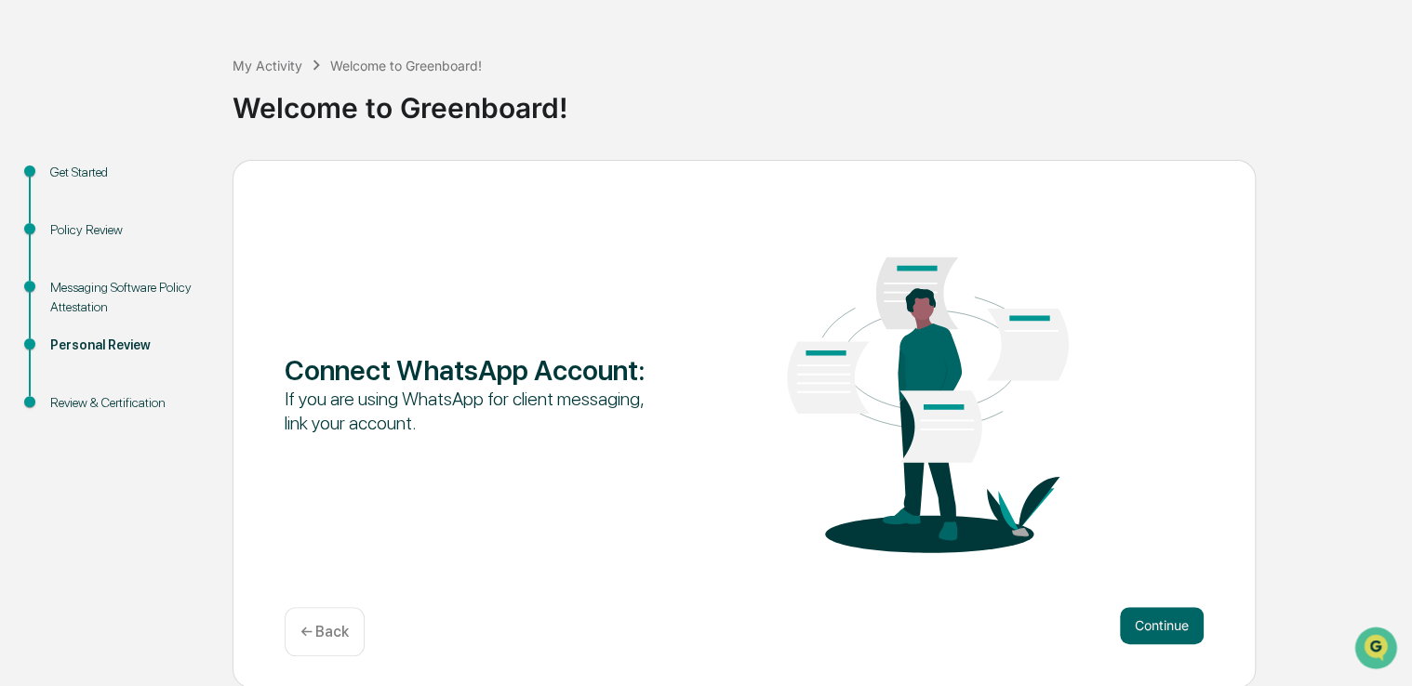
click at [320, 619] on div "← Back" at bounding box center [325, 631] width 80 height 49
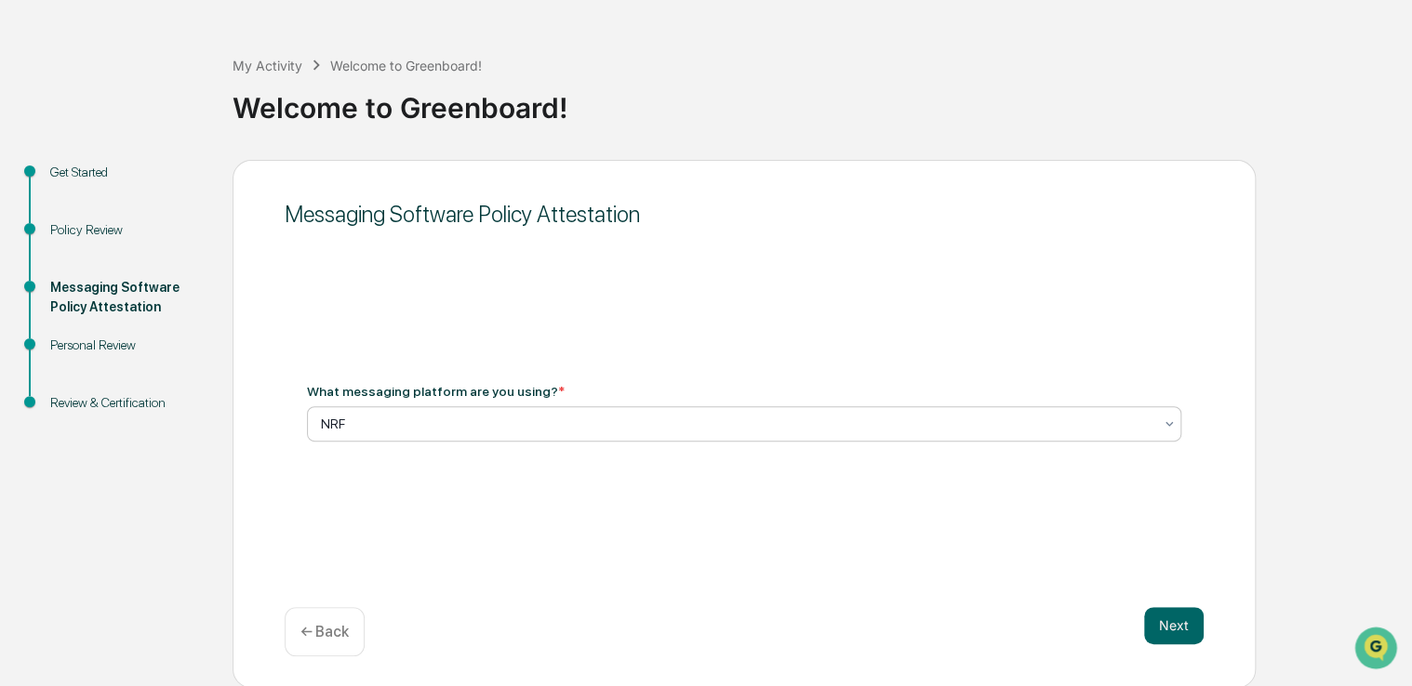
click at [406, 419] on div at bounding box center [736, 424] width 831 height 19
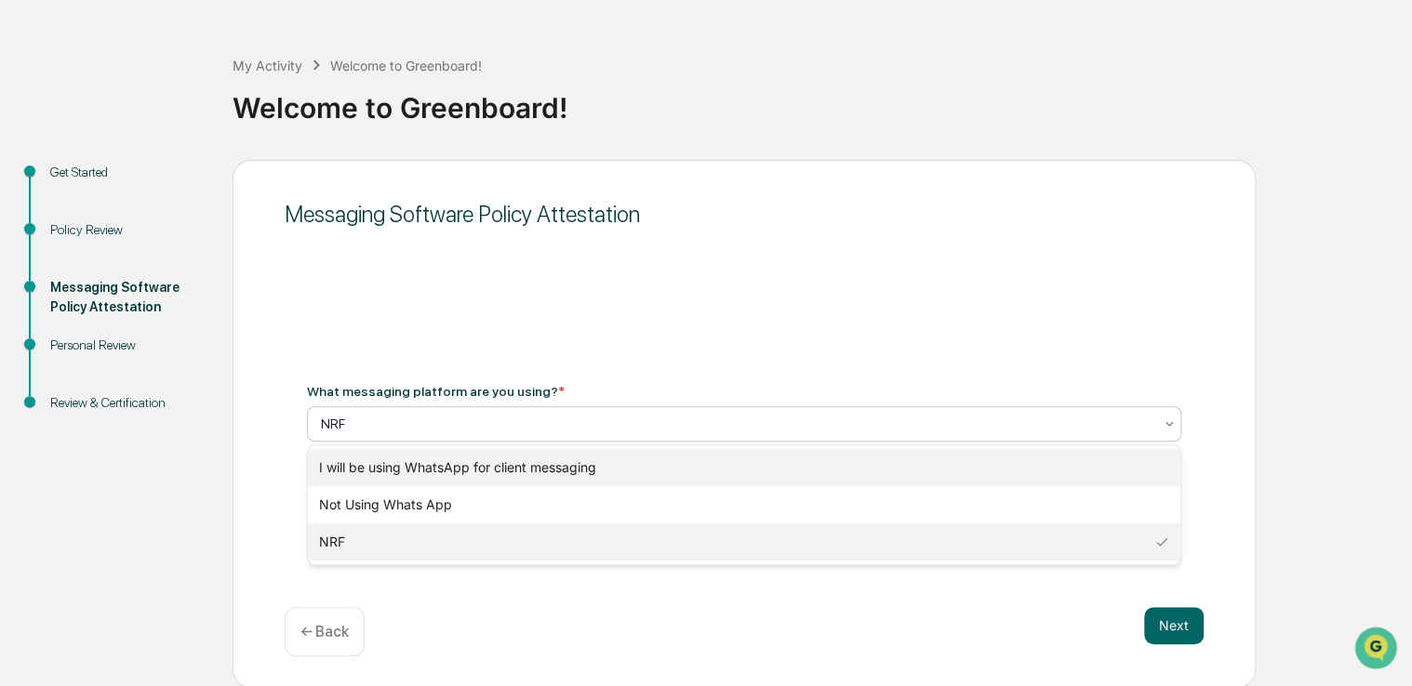
click at [406, 465] on div "I will be using WhatsApp for client messaging" at bounding box center [744, 467] width 872 height 37
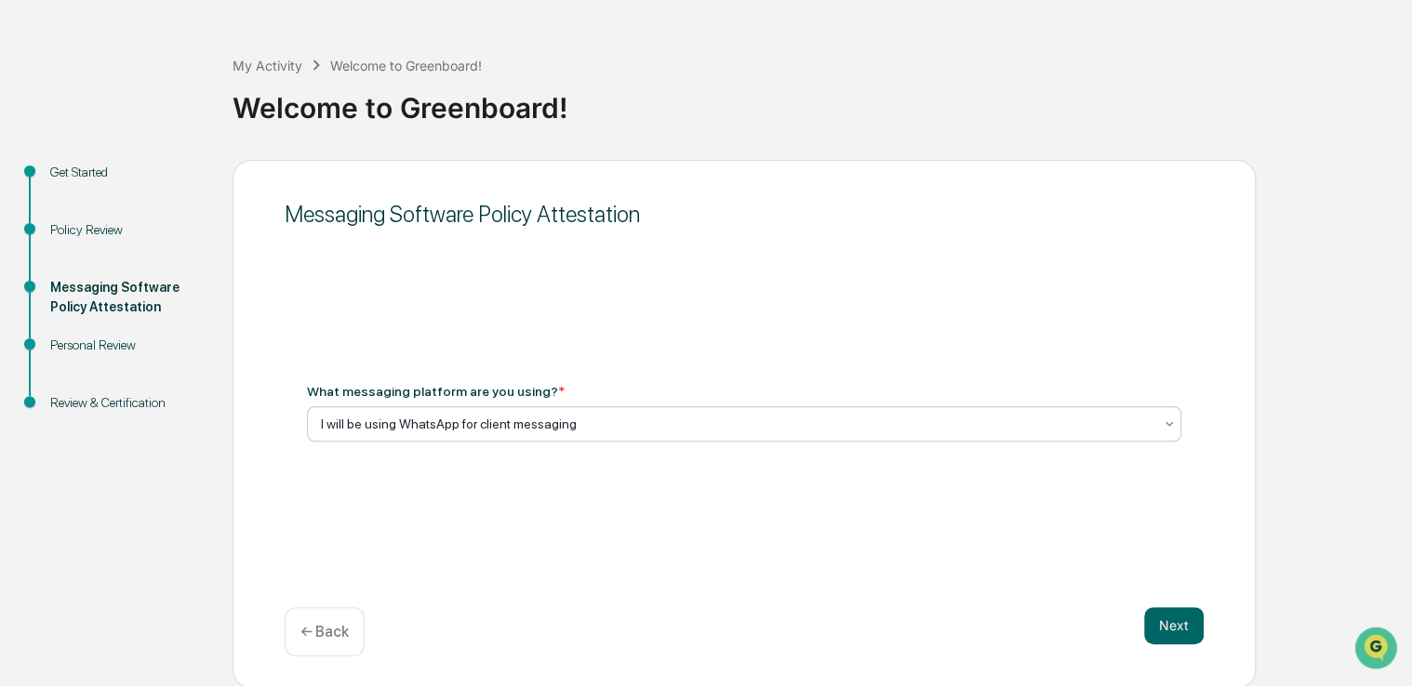
click at [406, 465] on div "Messaging Software Policy Attestation What messaging platform are you using? * …" at bounding box center [744, 424] width 1023 height 528
click at [411, 439] on div "I will be using WhatsApp for client messaging" at bounding box center [744, 423] width 874 height 35
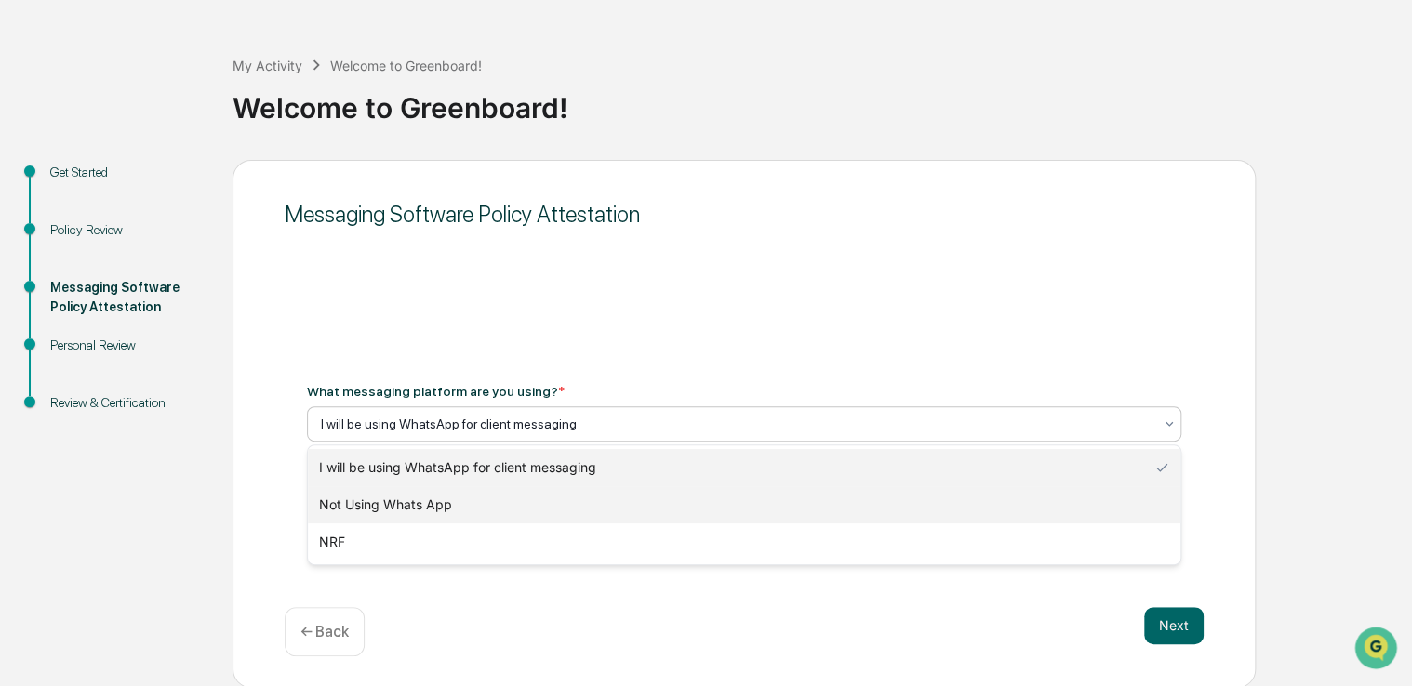
click at [404, 500] on div "Not Using Whats App" at bounding box center [744, 504] width 872 height 37
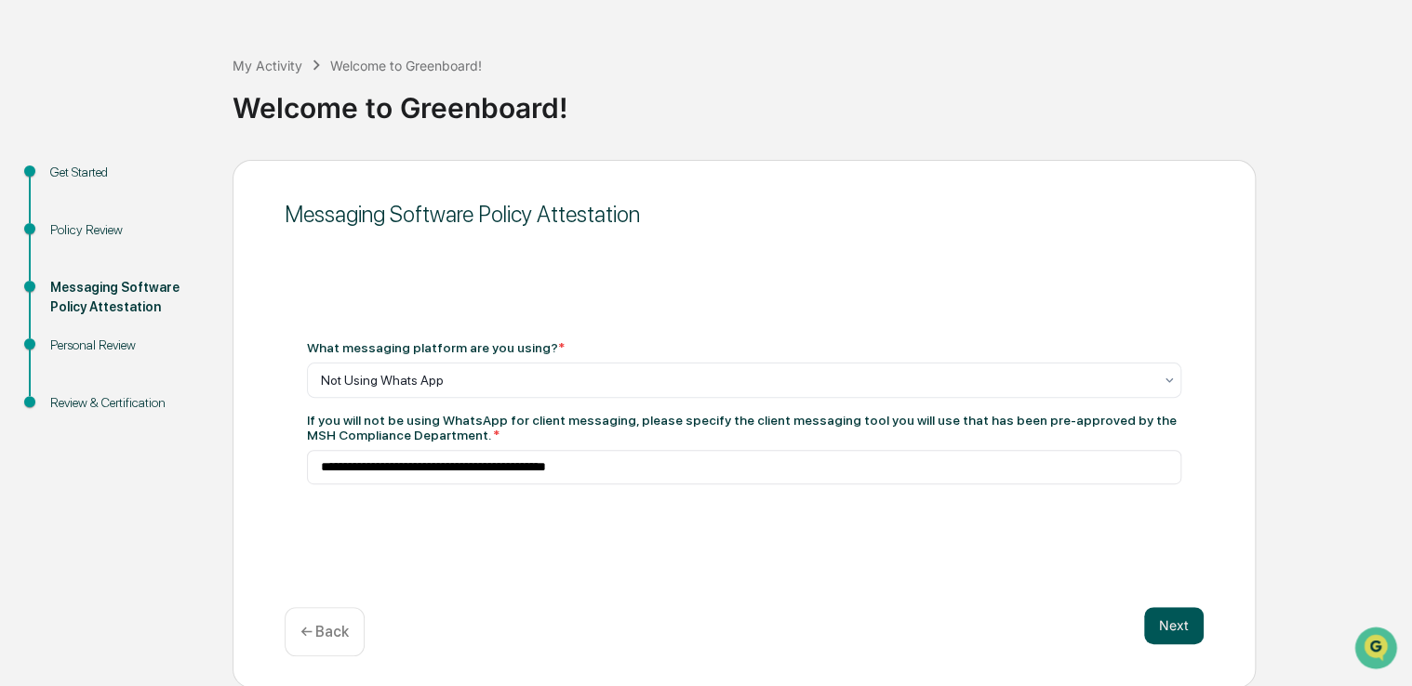
click at [1169, 640] on button "Next" at bounding box center [1174, 625] width 60 height 37
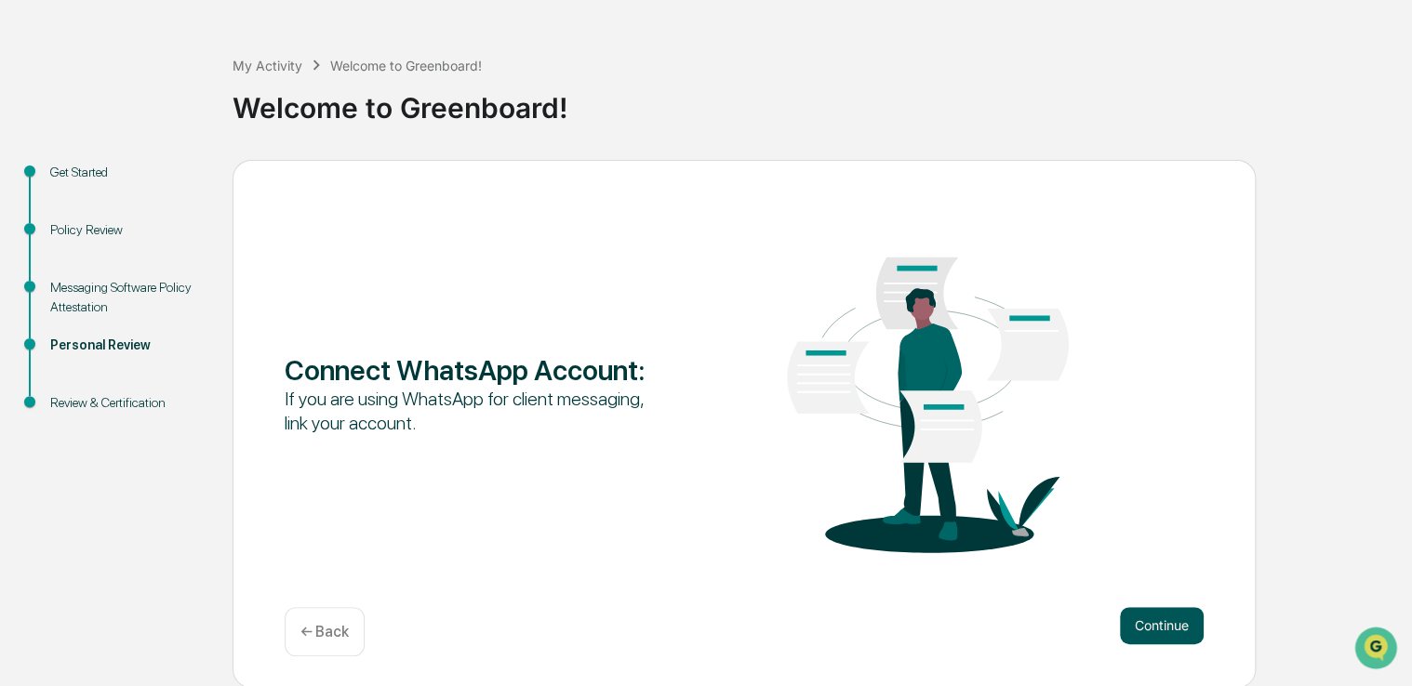
click at [1168, 630] on button "Continue" at bounding box center [1162, 625] width 84 height 37
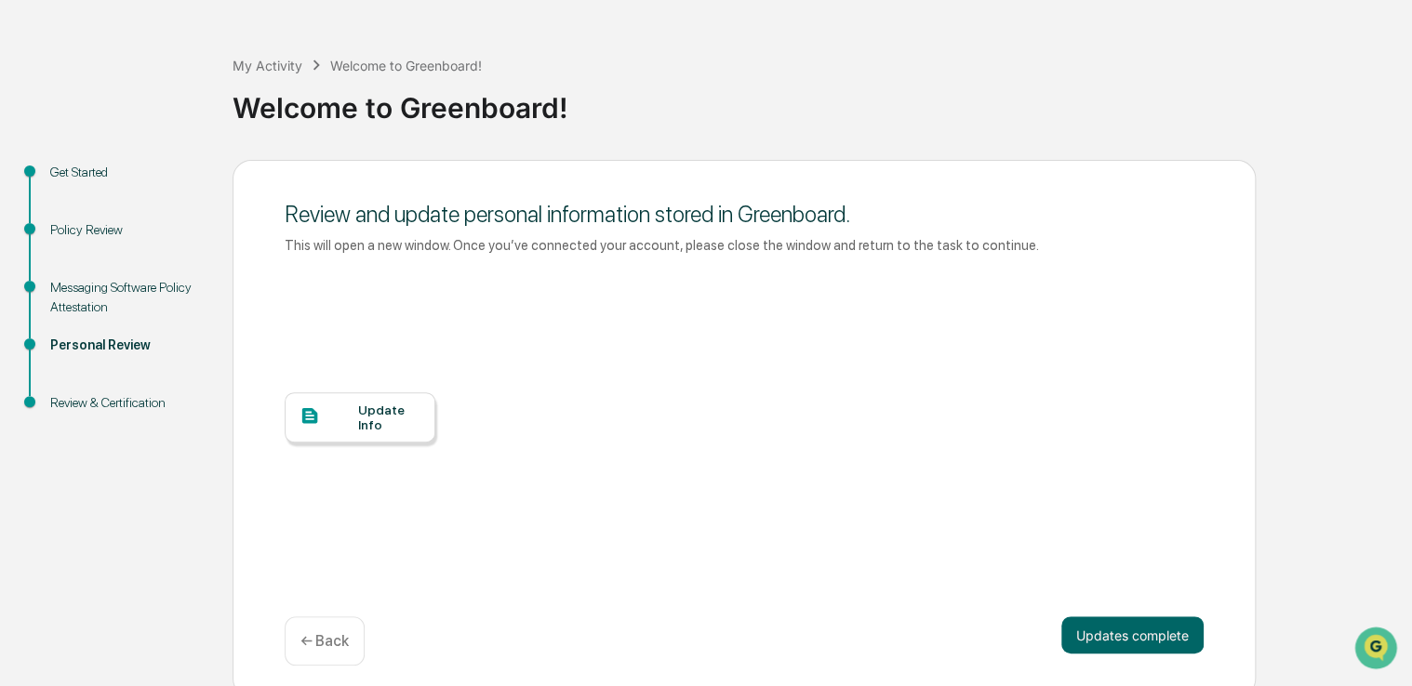
click at [1168, 630] on button "Updates complete" at bounding box center [1132, 635] width 142 height 37
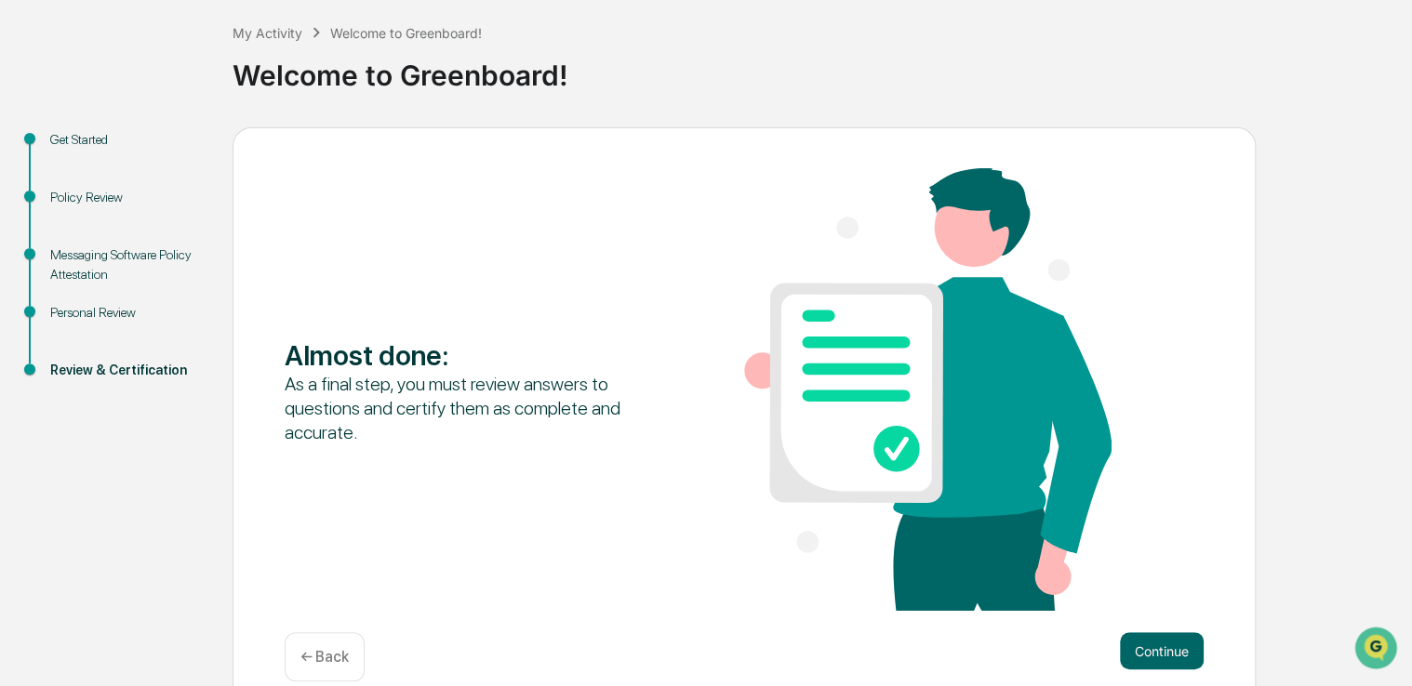
scroll to position [120, 0]
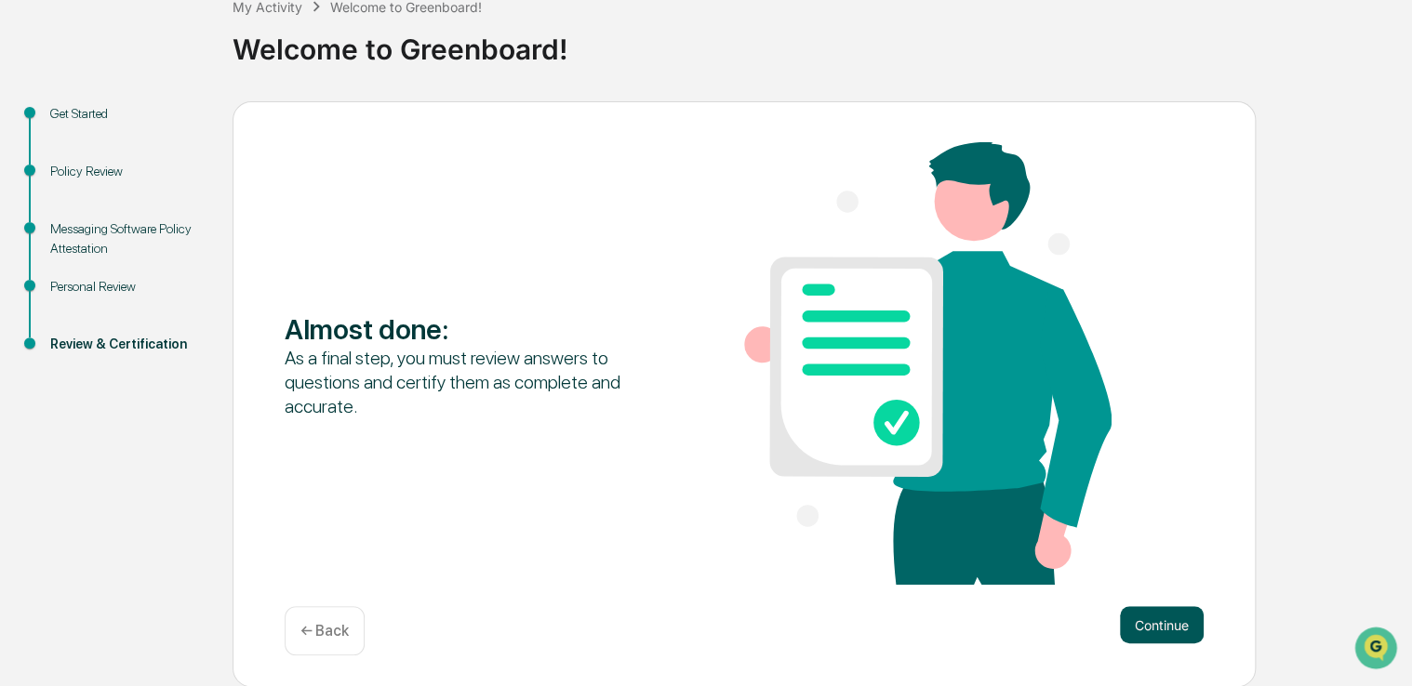
click at [1156, 631] on button "Continue" at bounding box center [1162, 624] width 84 height 37
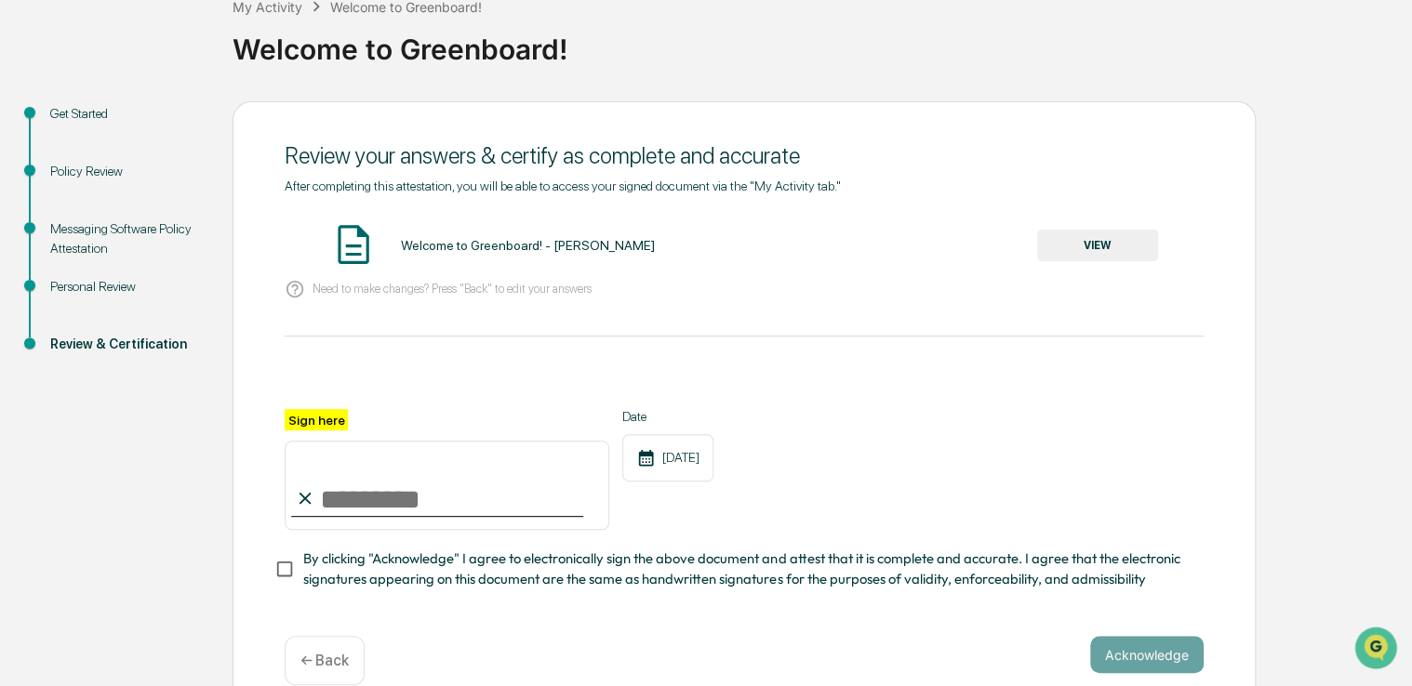
click at [1073, 245] on button "VIEW" at bounding box center [1097, 246] width 121 height 32
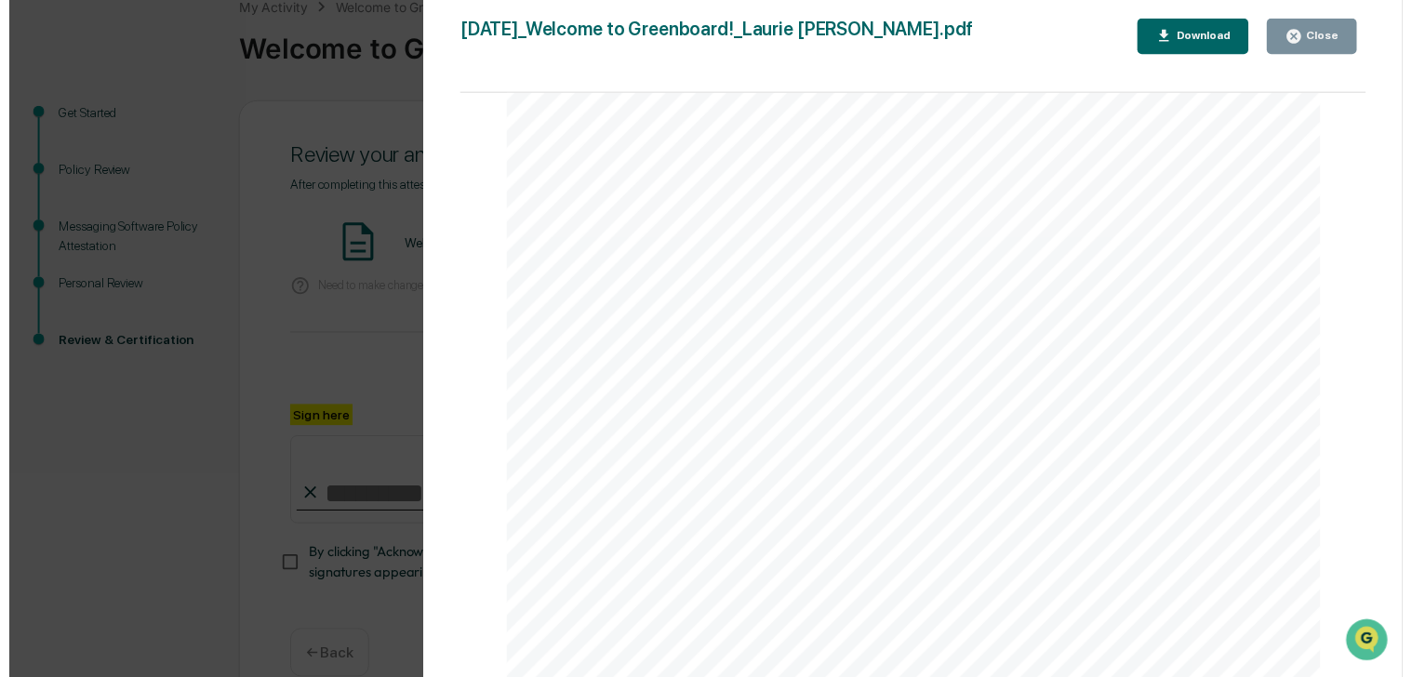
scroll to position [1842, 0]
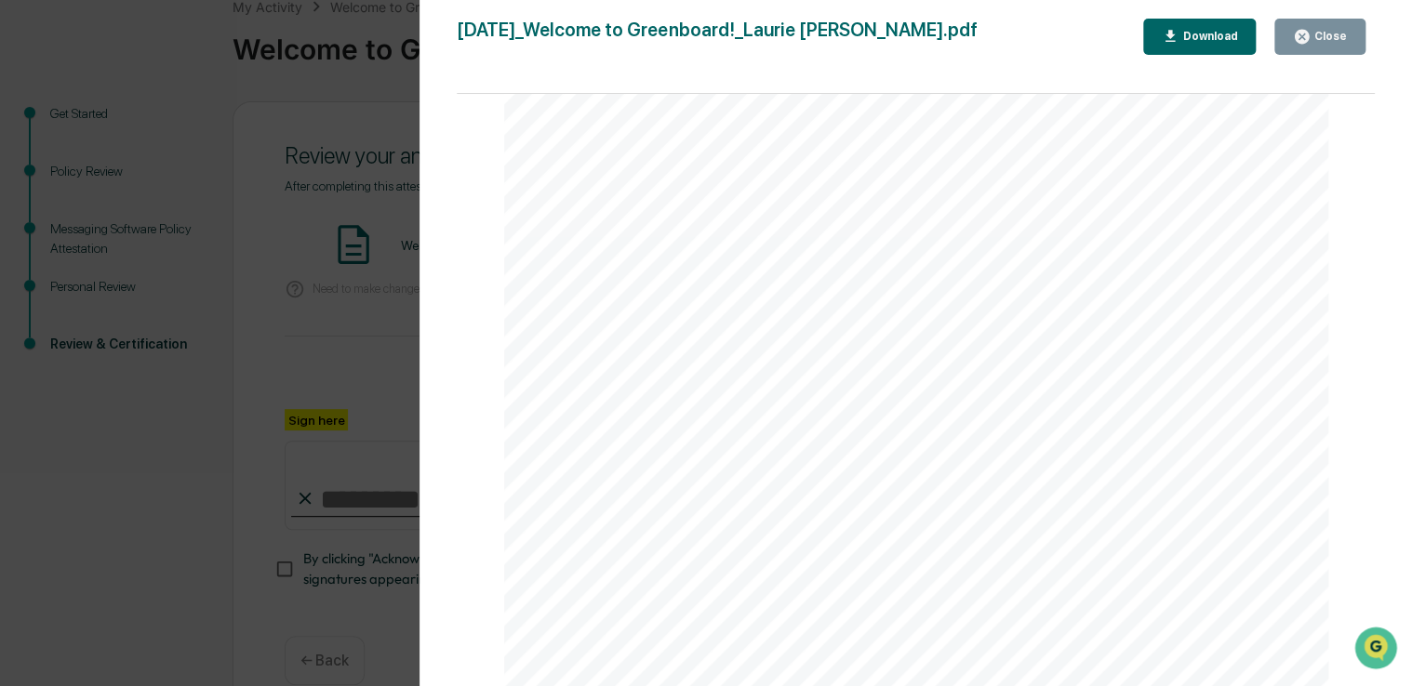
click at [1336, 35] on div "Close" at bounding box center [1328, 36] width 36 height 13
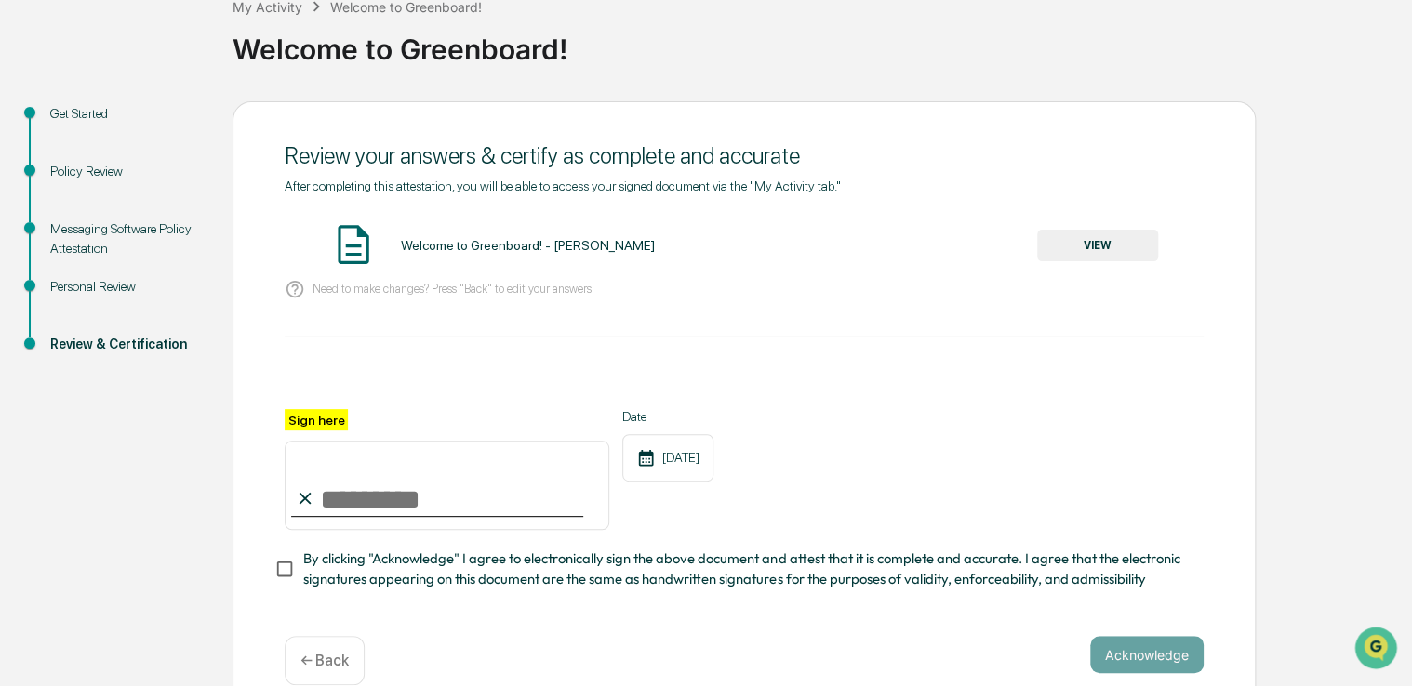
click at [446, 500] on input "Sign here" at bounding box center [447, 485] width 325 height 89
type input "**********"
click at [1124, 672] on button "Acknowledge" at bounding box center [1146, 654] width 113 height 37
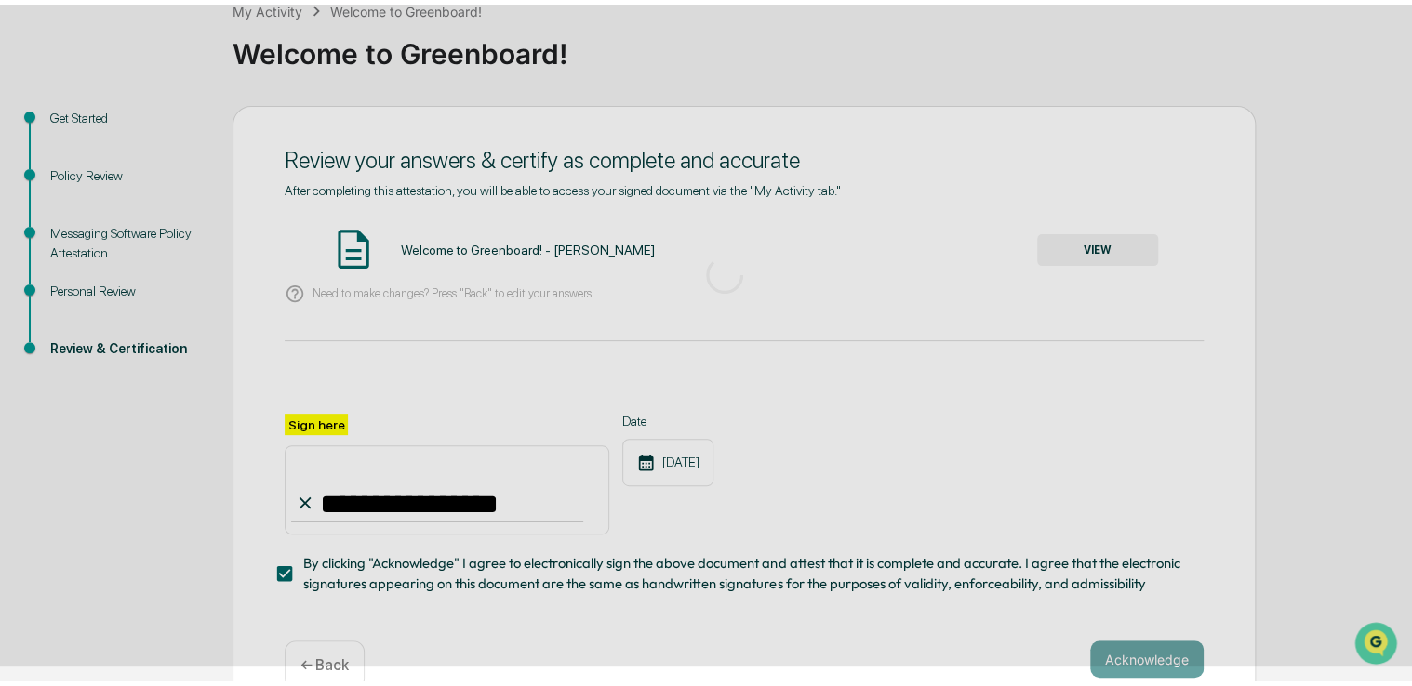
scroll to position [61, 0]
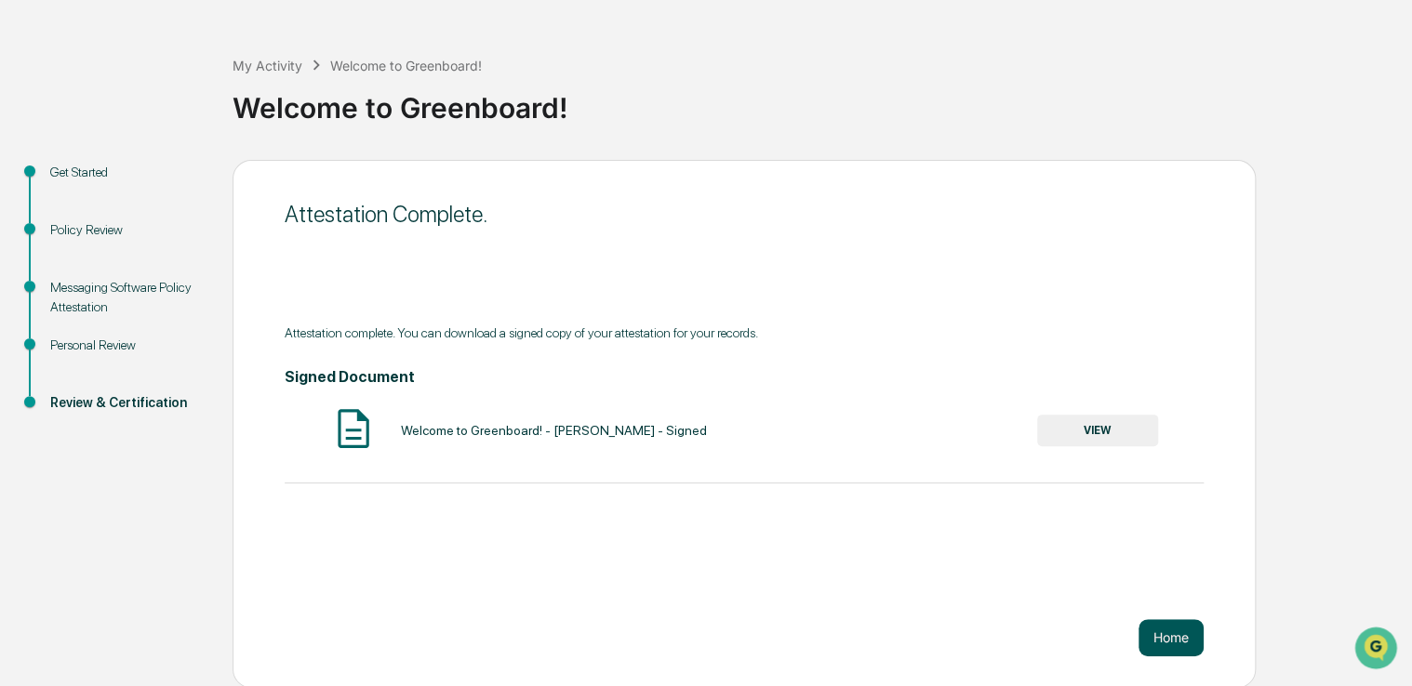
click at [1173, 637] on button "Home" at bounding box center [1170, 637] width 65 height 37
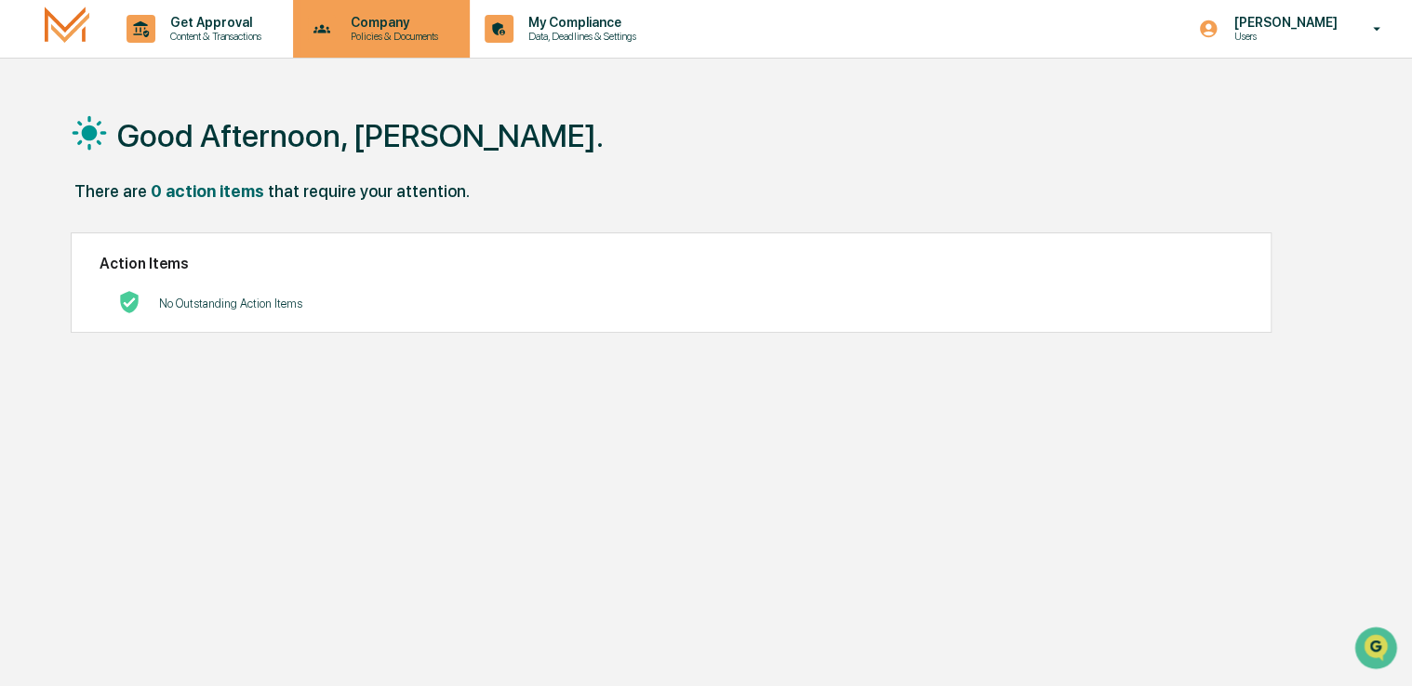
click at [325, 41] on icon at bounding box center [322, 29] width 29 height 29
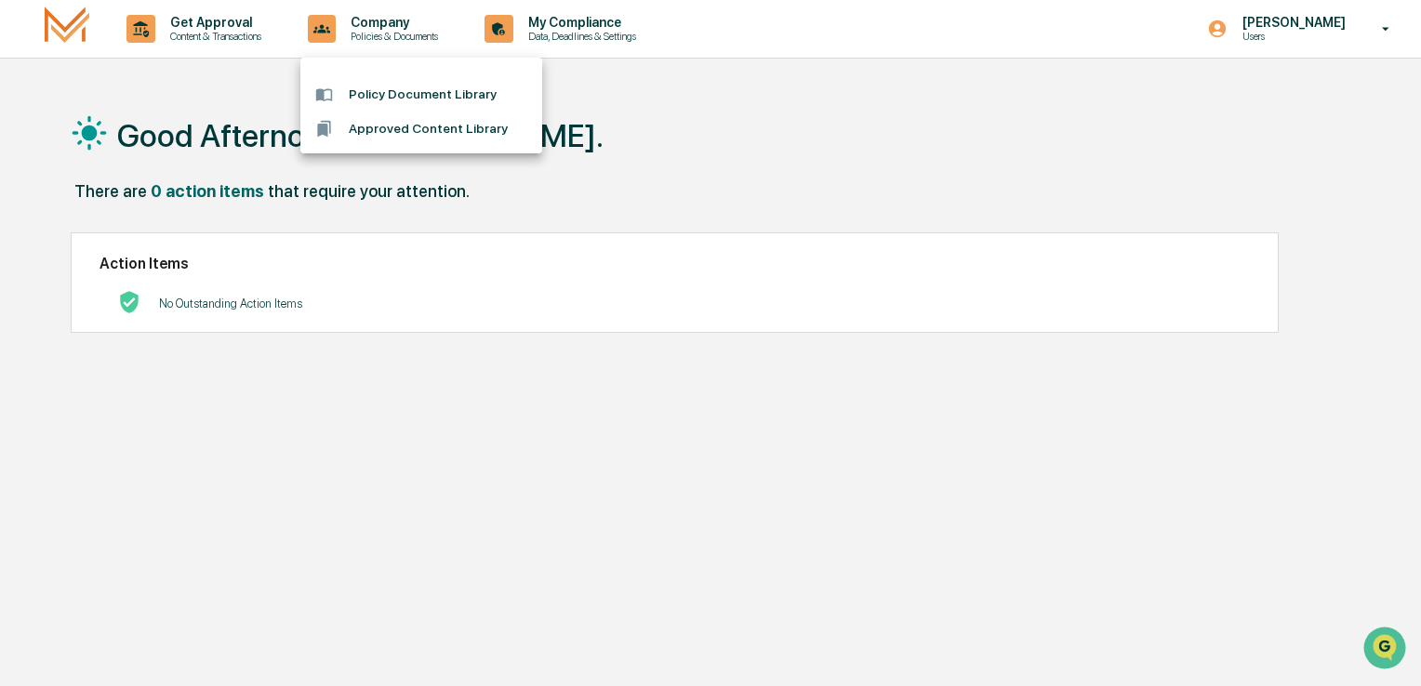
click at [569, 43] on div at bounding box center [710, 343] width 1421 height 686
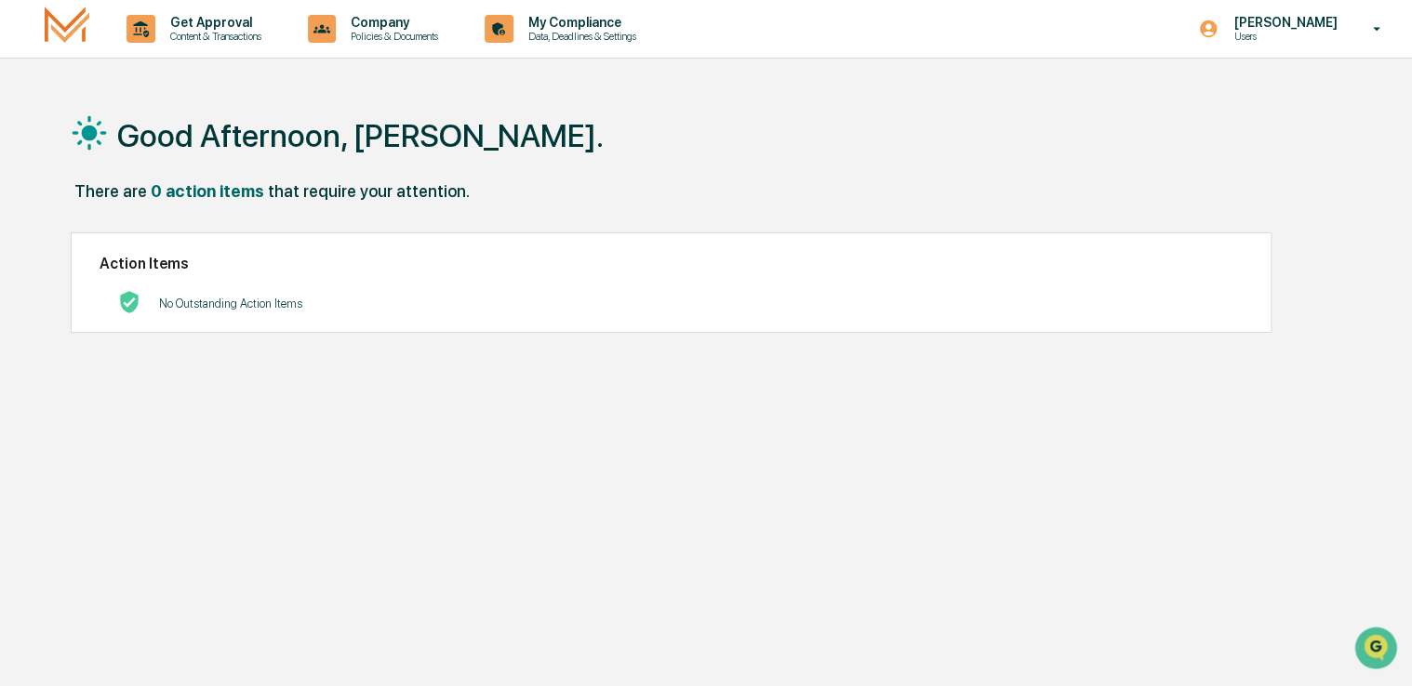
click at [577, 30] on p "Data, Deadlines & Settings" at bounding box center [579, 36] width 132 height 13
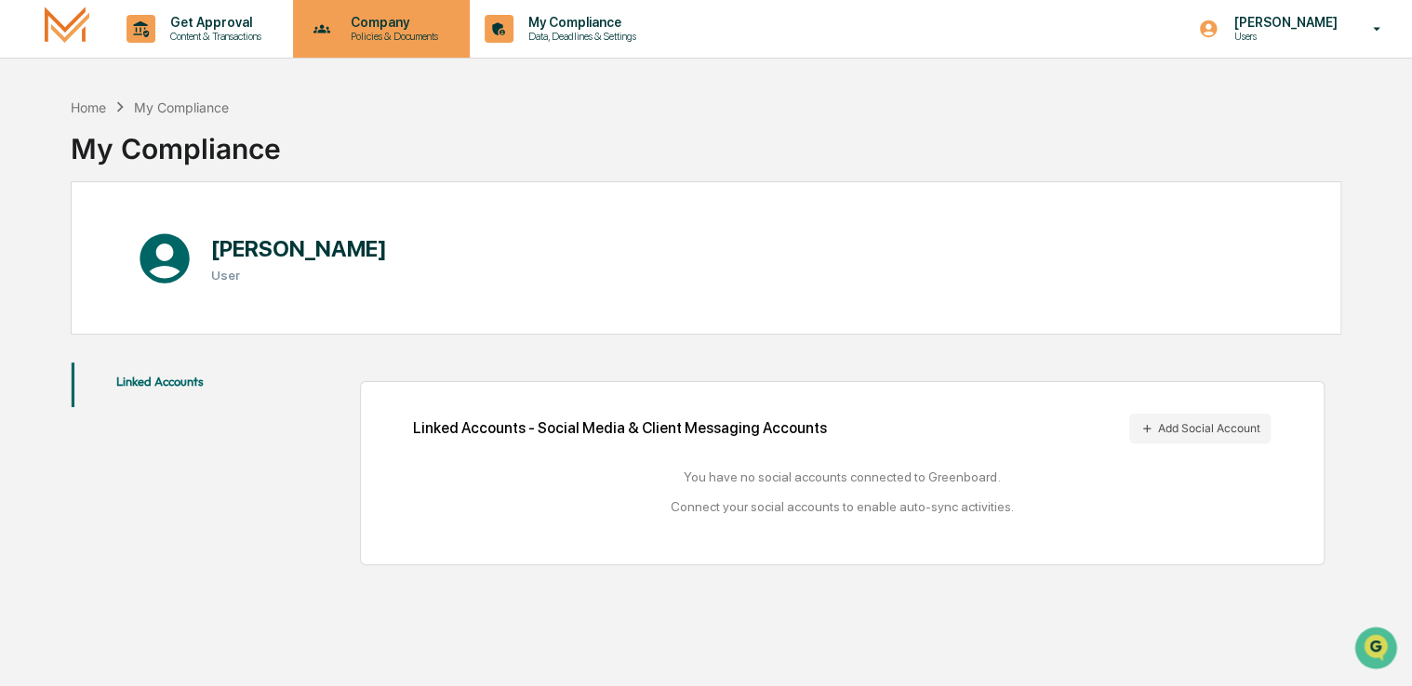
click at [402, 39] on p "Policies & Documents" at bounding box center [392, 36] width 112 height 13
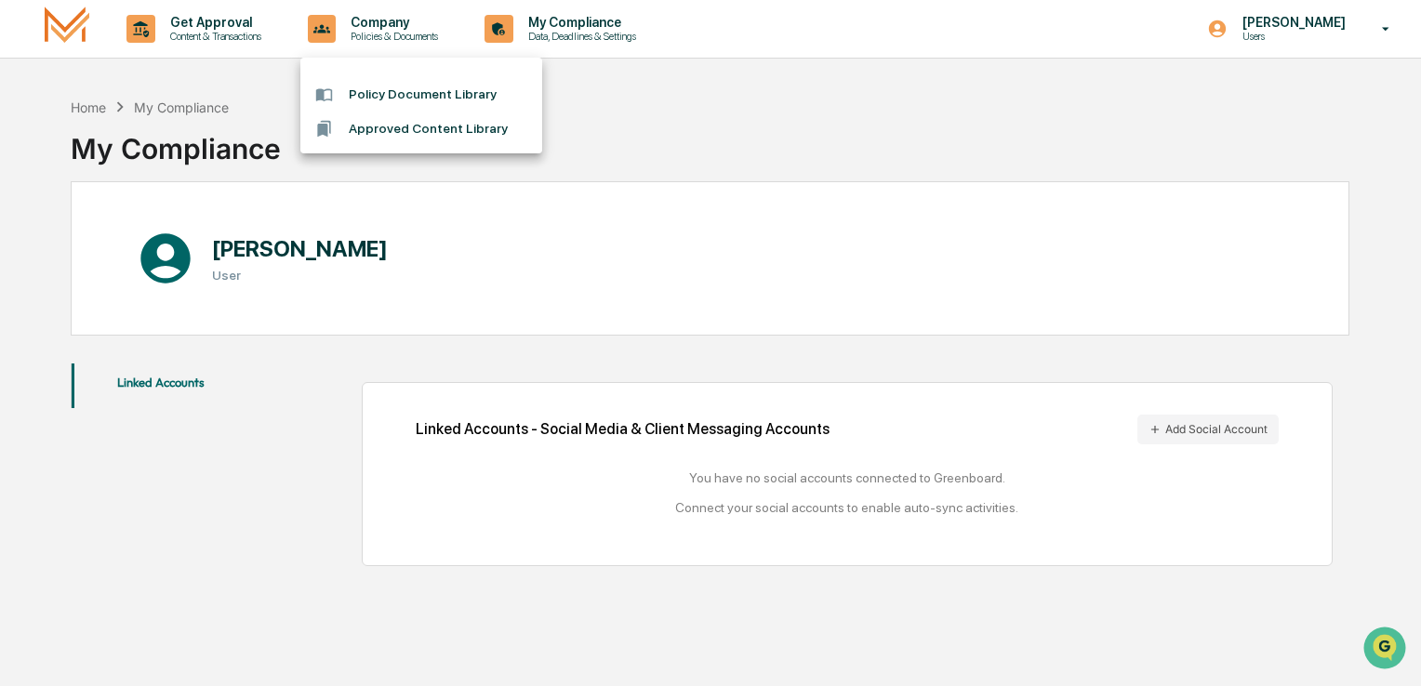
click at [238, 47] on div at bounding box center [710, 343] width 1421 height 686
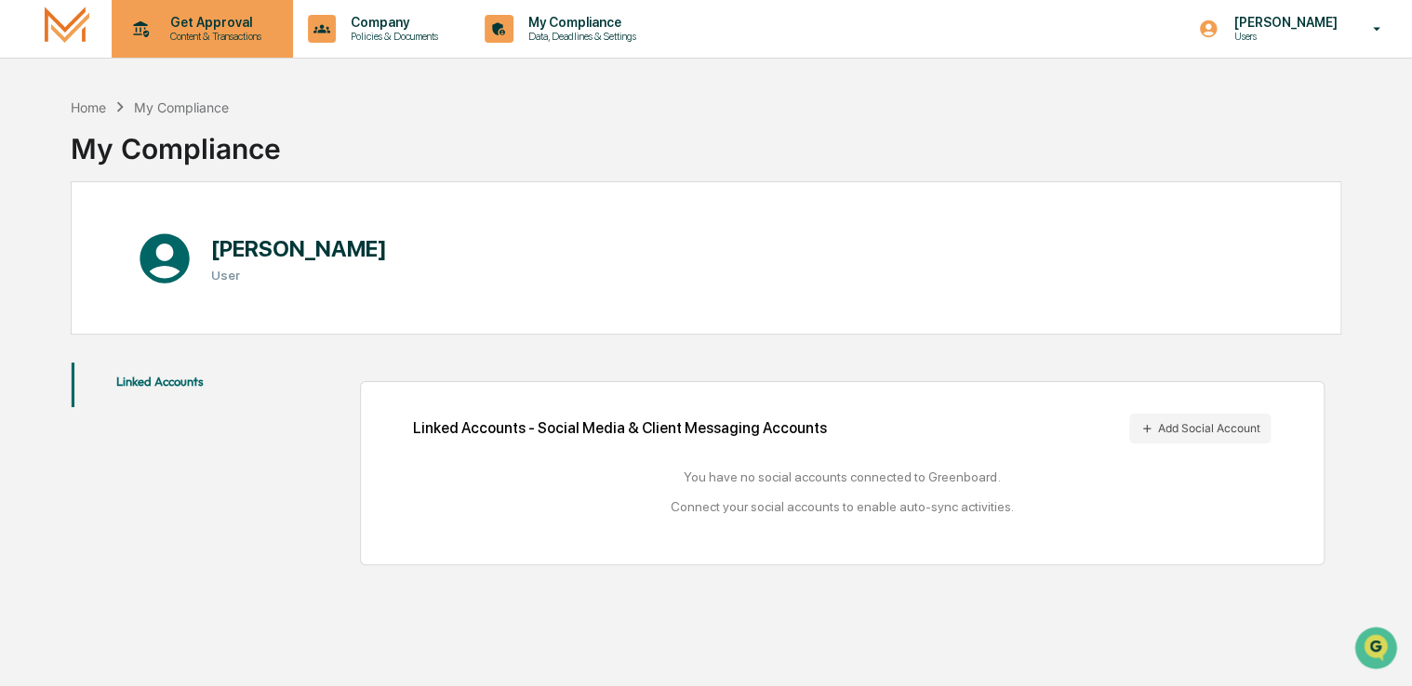
click at [231, 44] on div "Get Approval Content & Transactions" at bounding box center [200, 29] width 163 height 58
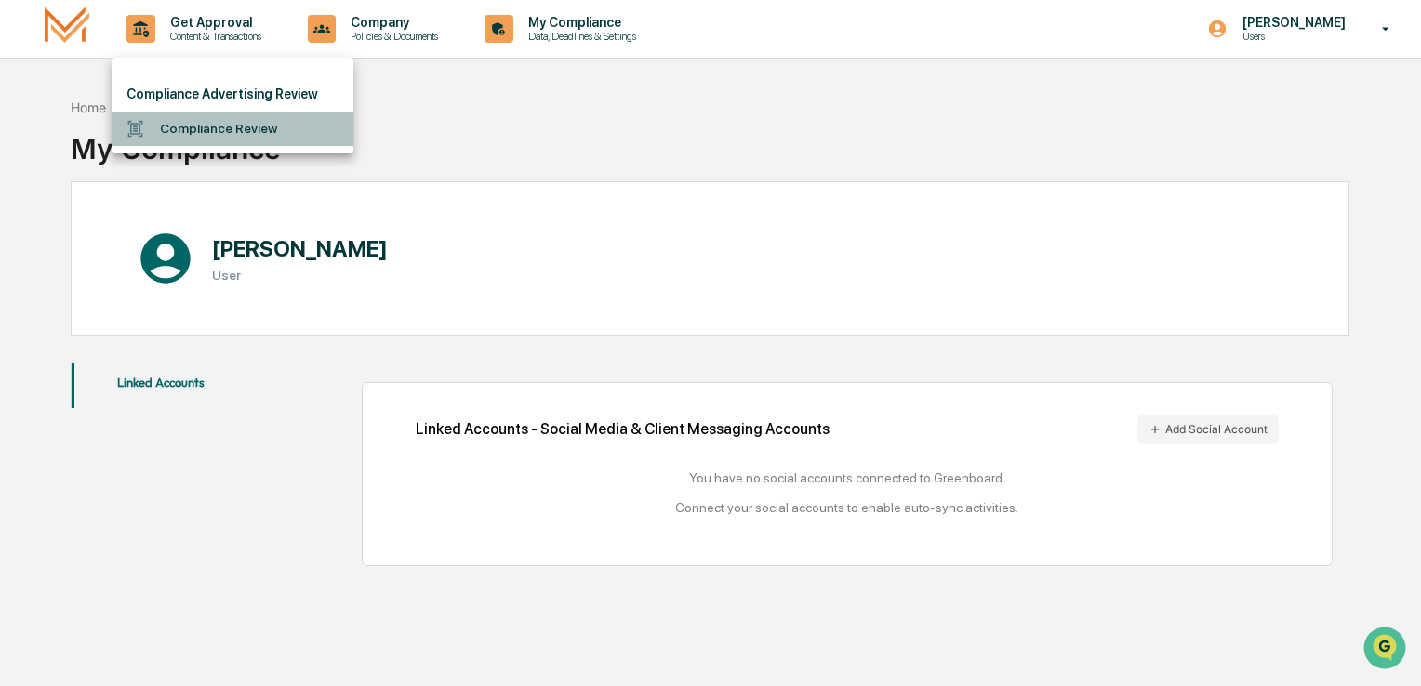
click at [203, 126] on li "Compliance Review" at bounding box center [233, 129] width 242 height 34
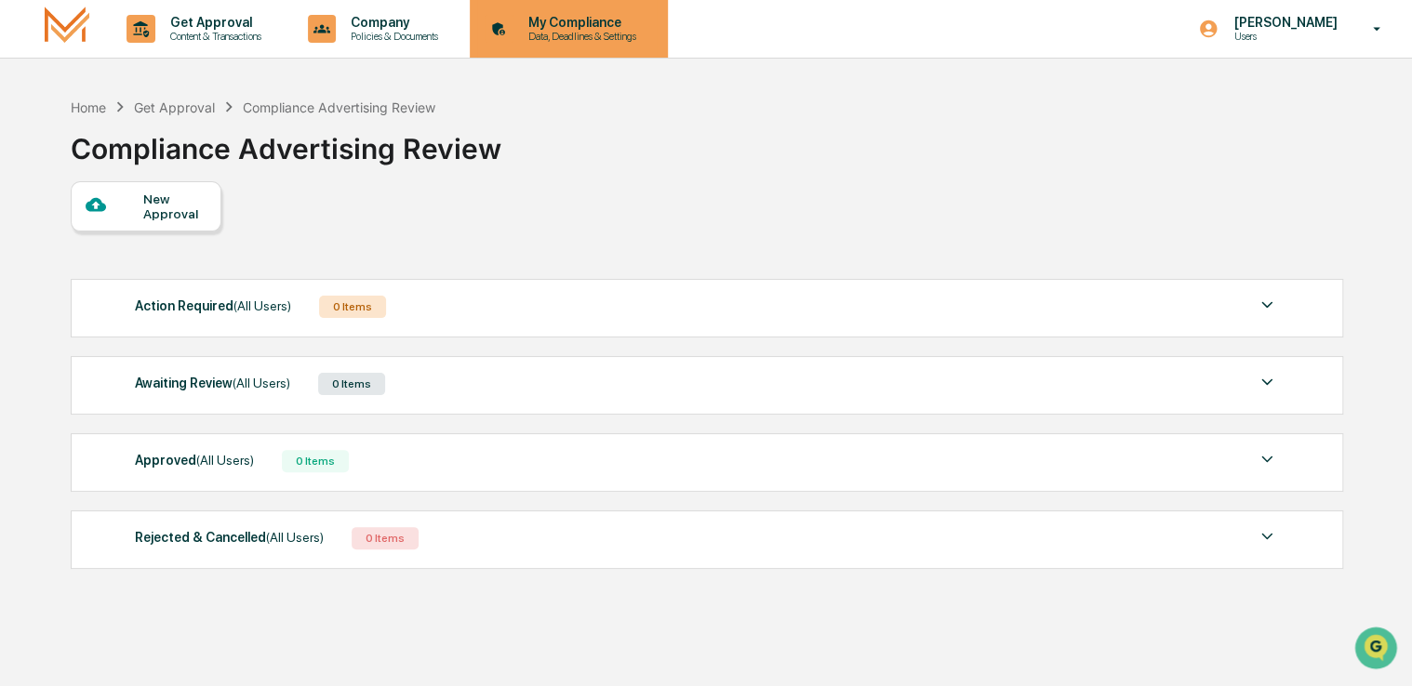
click at [610, 28] on p "My Compliance" at bounding box center [579, 22] width 132 height 15
